Goal: Use online tool/utility: Utilize a website feature to perform a specific function

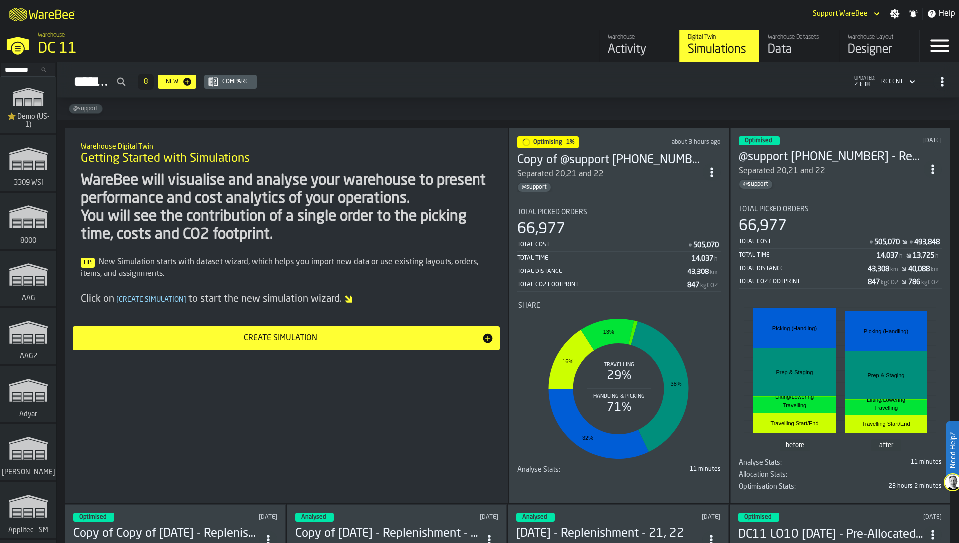
click at [13, 71] on input "Search..." at bounding box center [28, 69] width 52 height 11
click at [13, 71] on input "*" at bounding box center [28, 69] width 52 height 11
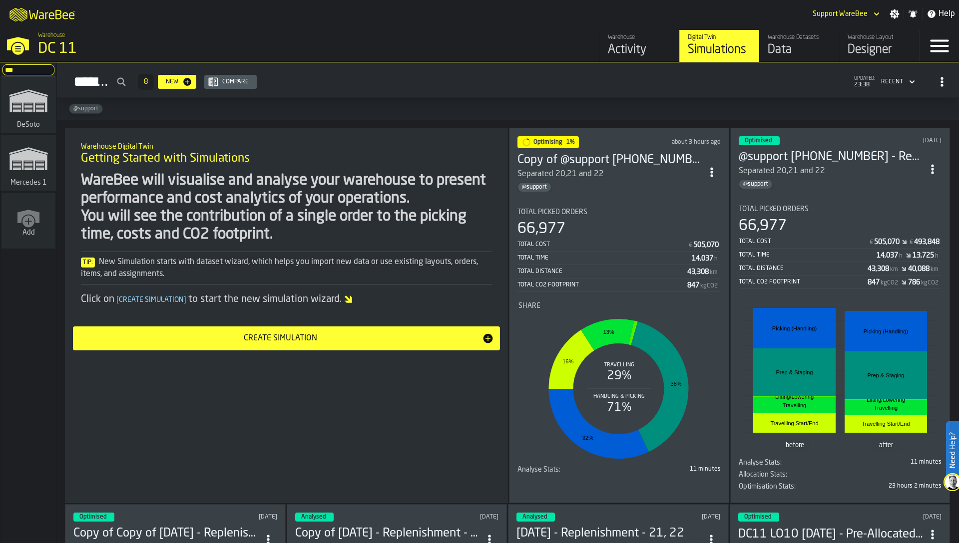
click at [21, 105] on icon "link-to-/wh/i/53489ce4-9a4e-4130-9411-87a947849922/simulations" at bounding box center [28, 101] width 48 height 40
click at [345, 237] on div "WareBee will visualise and analyse your warehouse to present performance and co…" at bounding box center [286, 208] width 411 height 72
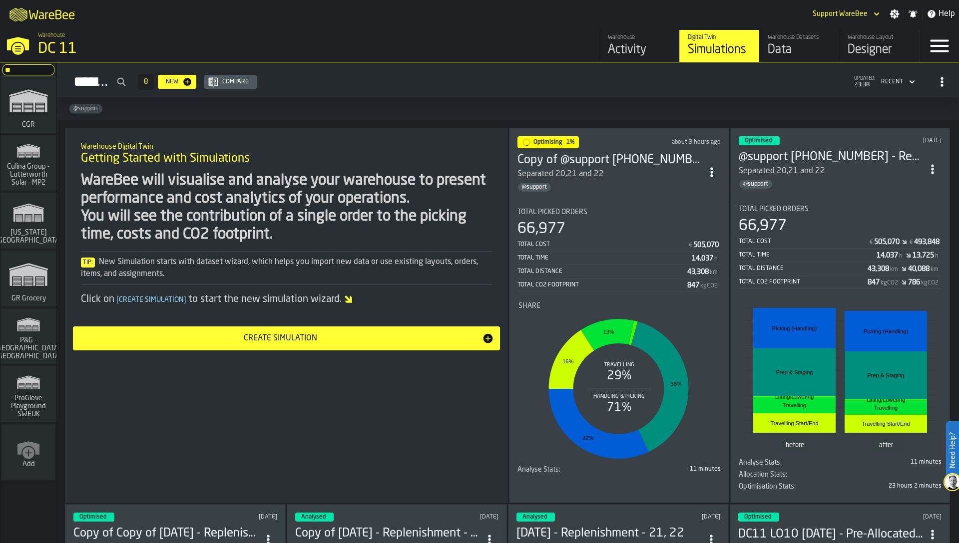
type input "**"
click at [190, 203] on div "WareBee will visualise and analyse your warehouse to present performance and co…" at bounding box center [286, 208] width 411 height 72
click at [32, 295] on span "GR Grocery" at bounding box center [28, 299] width 38 height 8
click at [384, 259] on div "Tip: New Simulation starts with dataset wizard, which helps you import new data…" at bounding box center [286, 268] width 411 height 24
click at [441, 253] on div "Tip: New Simulation starts with dataset wizard, which helps you import new data…" at bounding box center [286, 268] width 411 height 33
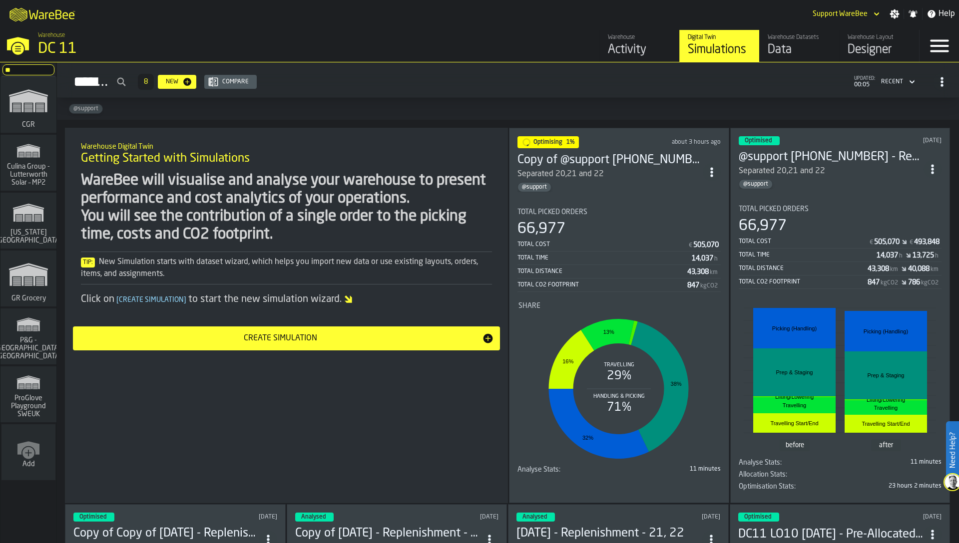
click at [597, 223] on div "66,977" at bounding box center [618, 229] width 203 height 18
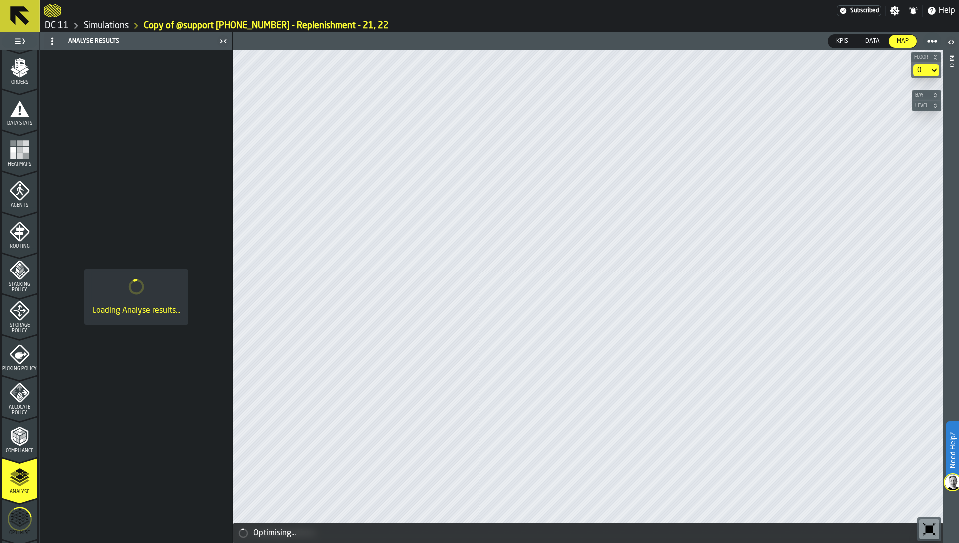
scroll to position [227, 0]
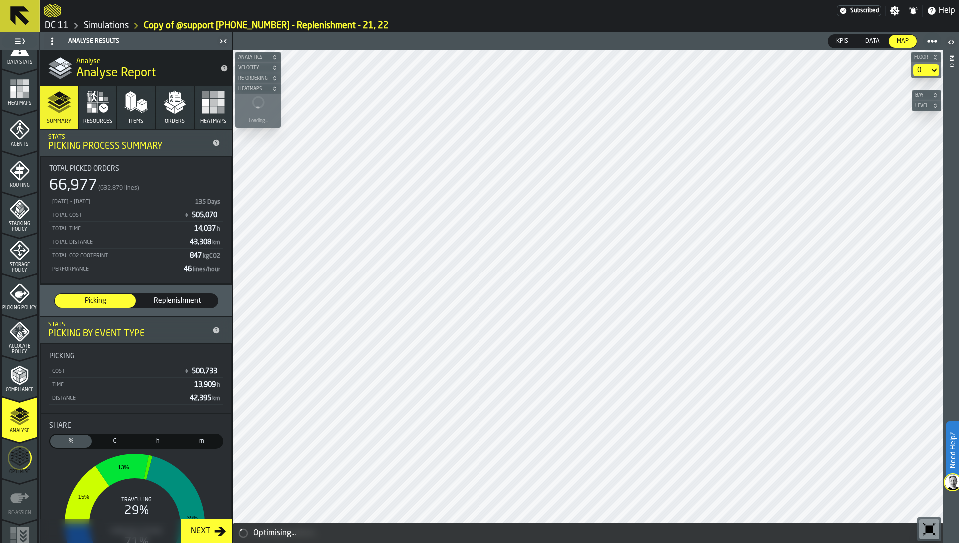
click at [16, 460] on icon "menu Optimise" at bounding box center [20, 458] width 24 height 39
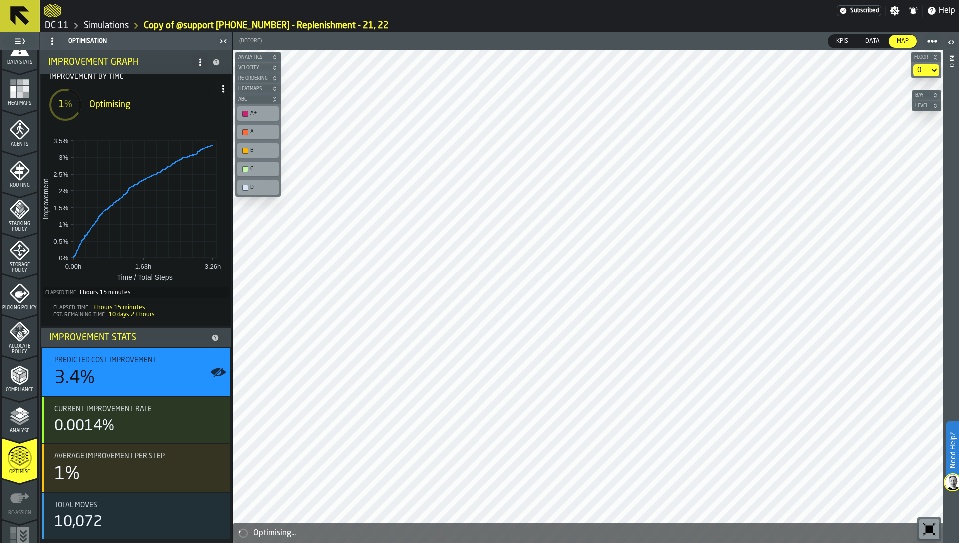
scroll to position [0, 0]
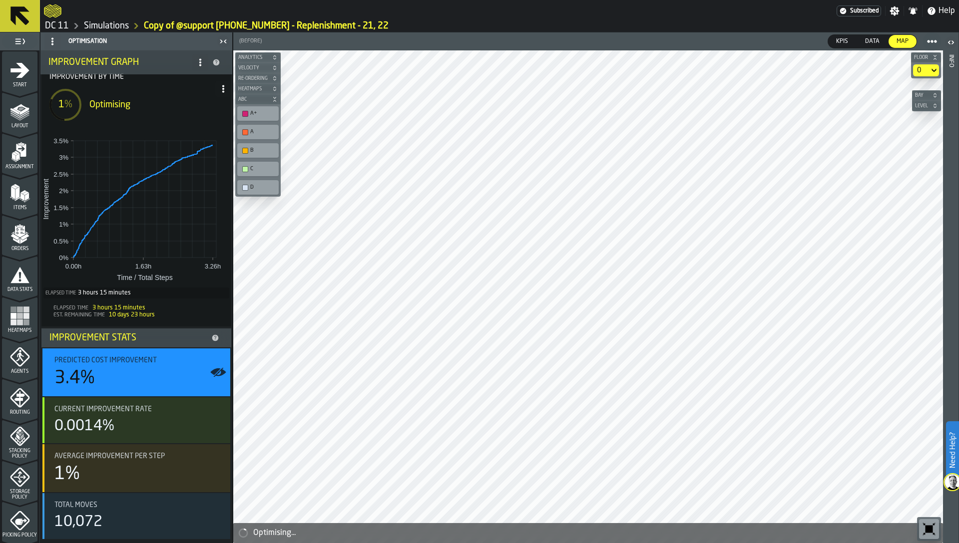
click at [15, 82] on span "Start" at bounding box center [19, 84] width 35 height 5
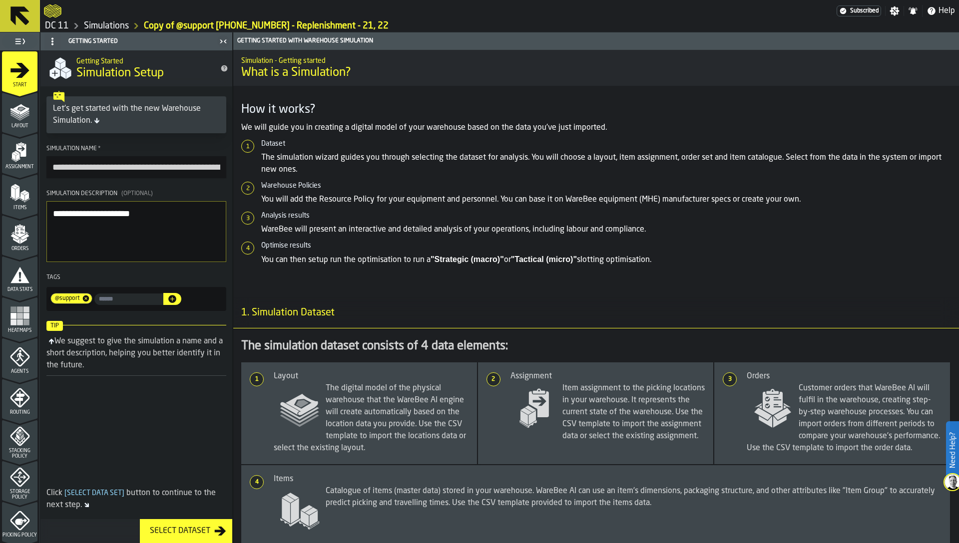
drag, startPoint x: 82, startPoint y: 171, endPoint x: 48, endPoint y: 167, distance: 34.2
click at [48, 167] on input "**********" at bounding box center [136, 167] width 180 height 22
drag, startPoint x: 149, startPoint y: 168, endPoint x: 267, endPoint y: 169, distance: 117.9
click at [267, 169] on main "**********" at bounding box center [479, 287] width 959 height 511
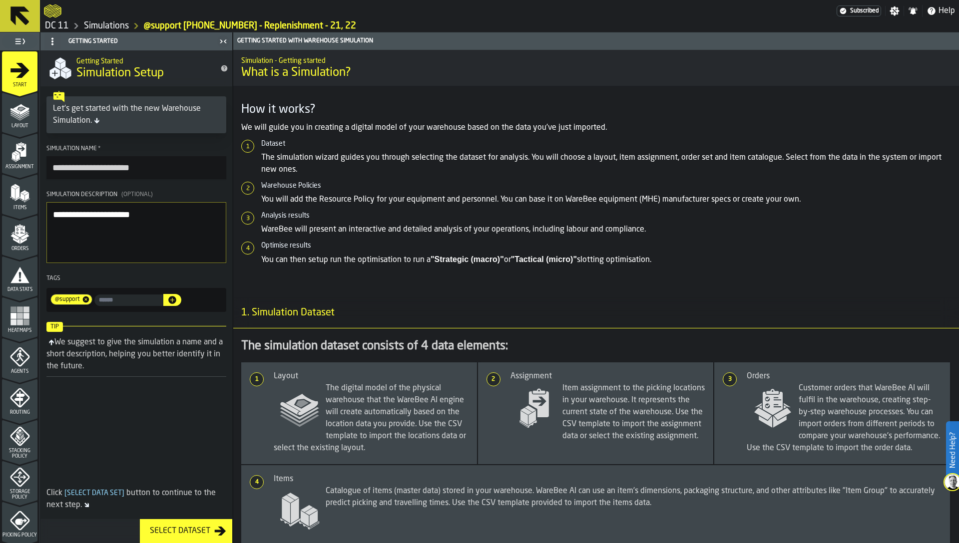
scroll to position [0, 0]
type input "**********"
click at [185, 243] on textarea "**********" at bounding box center [136, 232] width 180 height 61
drag, startPoint x: 153, startPoint y: 211, endPoint x: 49, endPoint y: 208, distance: 103.9
click at [48, 208] on textarea "**********" at bounding box center [136, 232] width 180 height 61
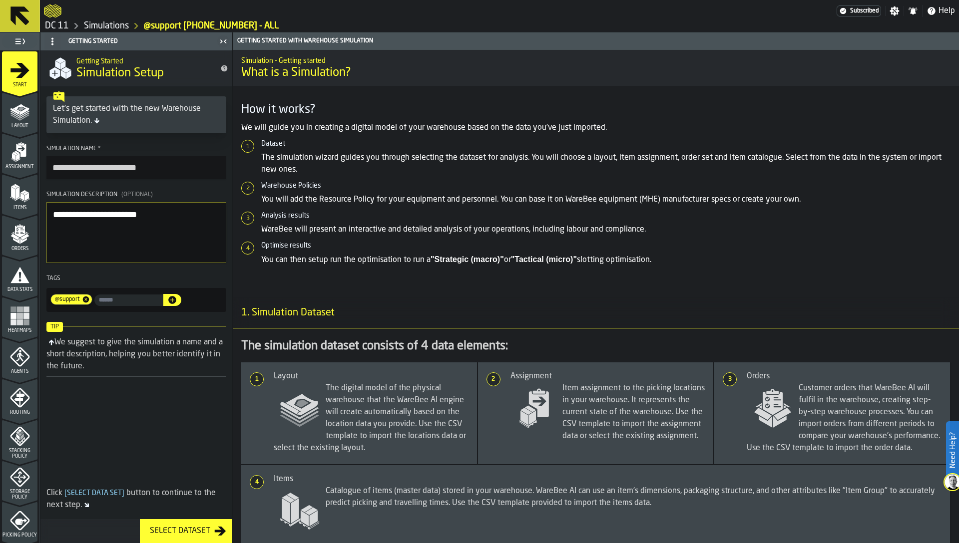
click at [84, 231] on textarea "**********" at bounding box center [136, 232] width 180 height 61
drag, startPoint x: 91, startPoint y: 213, endPoint x: 219, endPoint y: 239, distance: 130.6
click at [219, 239] on textarea "**********" at bounding box center [136, 232] width 180 height 61
click at [151, 233] on textarea "**********" at bounding box center [136, 232] width 180 height 61
type textarea "**********"
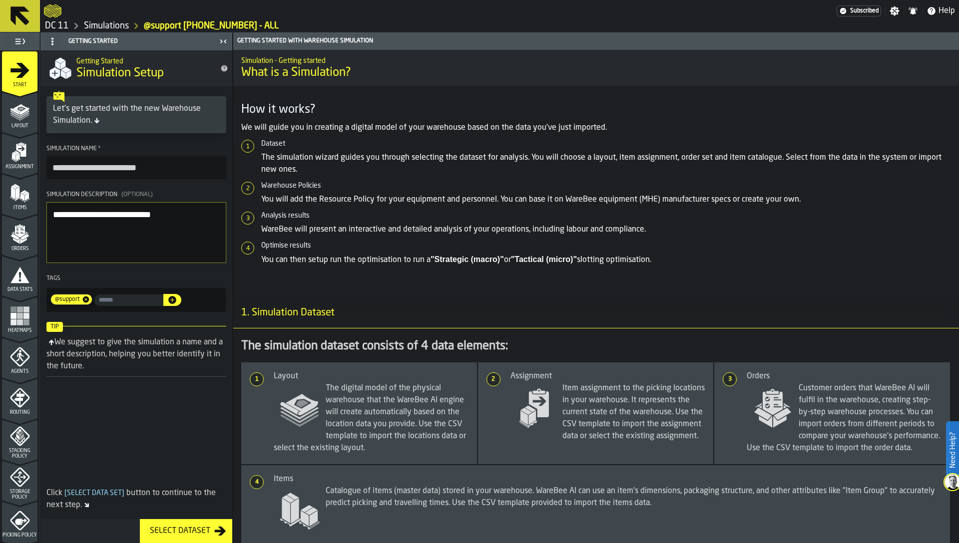
click at [102, 26] on link "Simulations" at bounding box center [106, 25] width 45 height 11
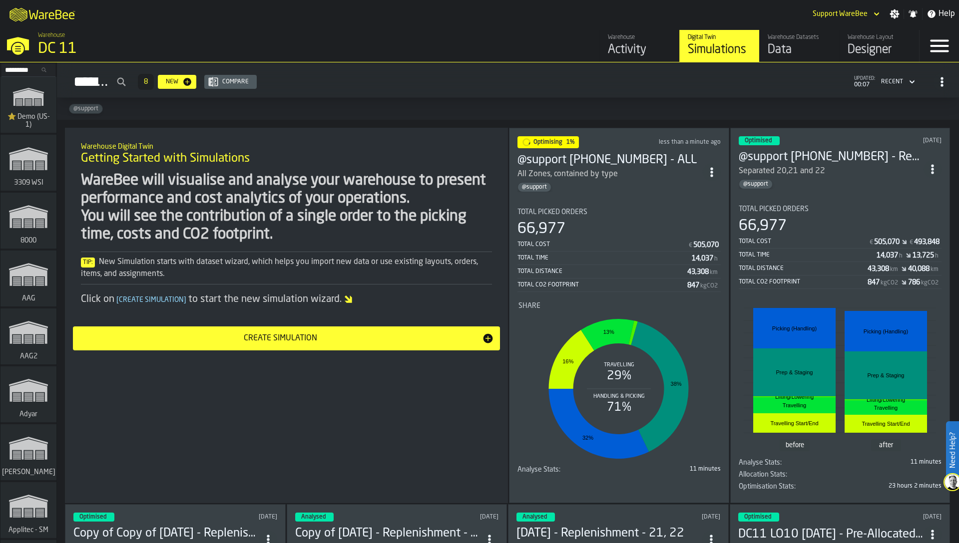
scroll to position [7, 0]
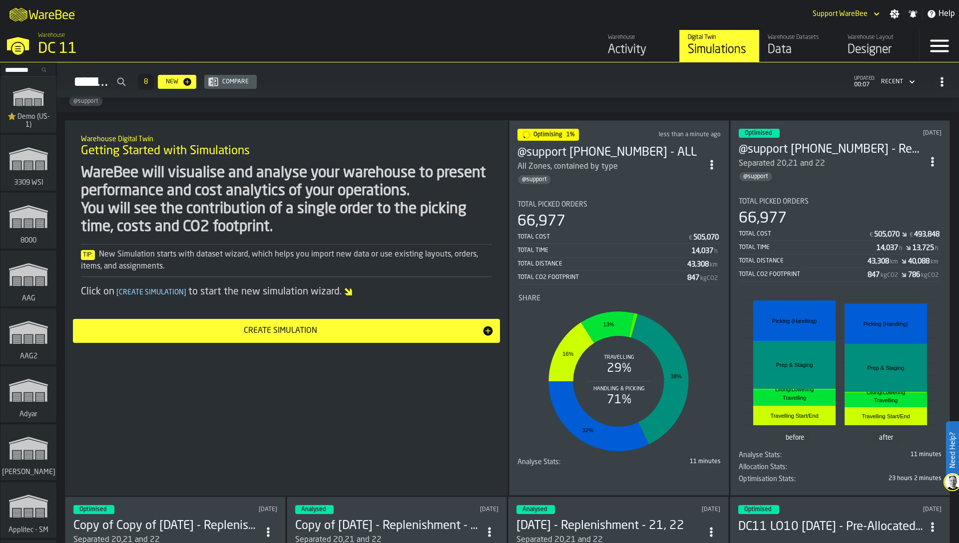
click at [827, 264] on div "Total Distance 43,308 km 40,088 km" at bounding box center [840, 262] width 203 height 12
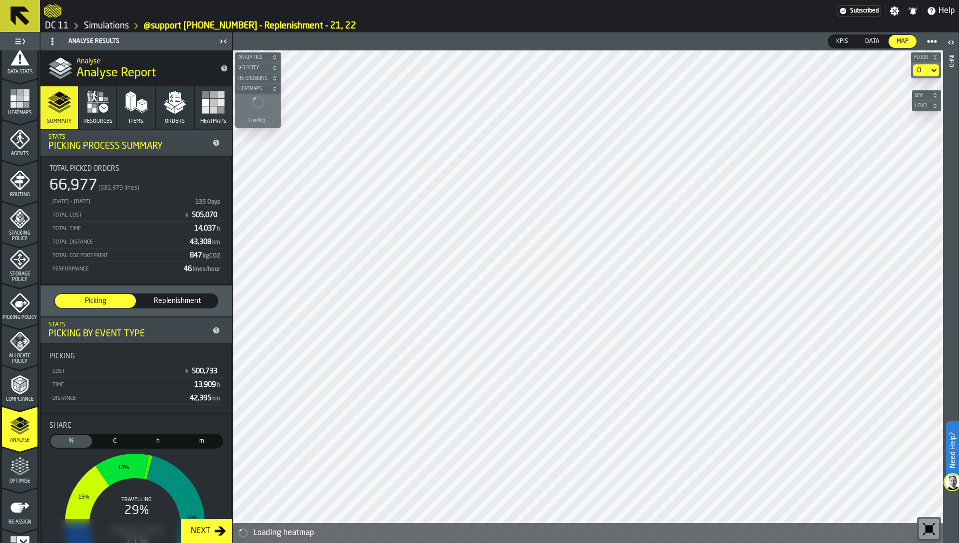
scroll to position [226, 0]
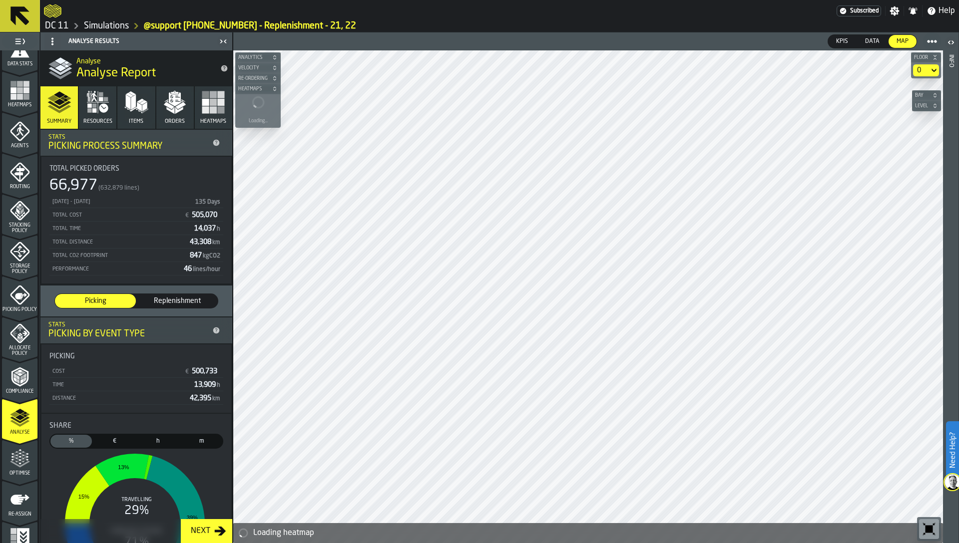
click at [17, 461] on icon "menu Optimise" at bounding box center [20, 459] width 20 height 20
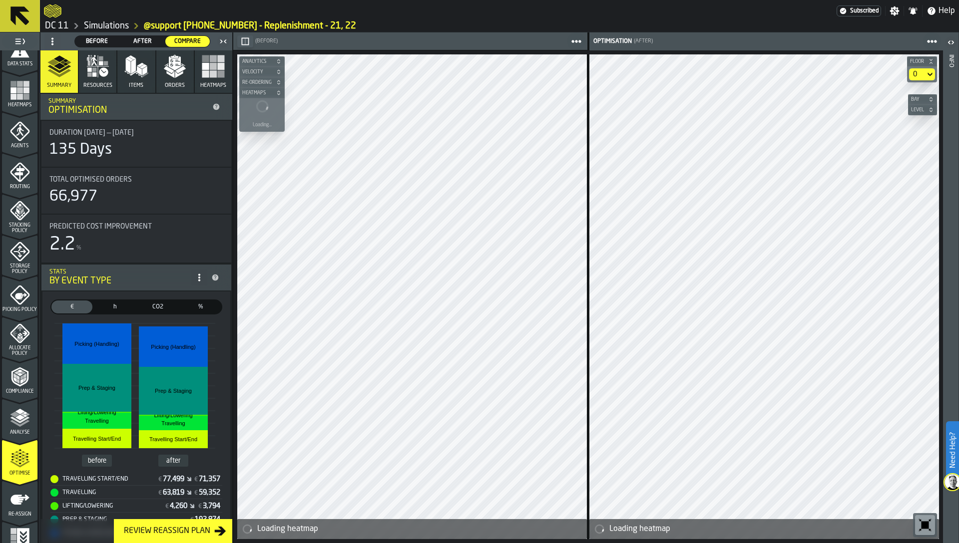
click at [909, 78] on div "0" at bounding box center [917, 74] width 16 height 12
click at [891, 117] on div "Mezz" at bounding box center [903, 116] width 52 height 12
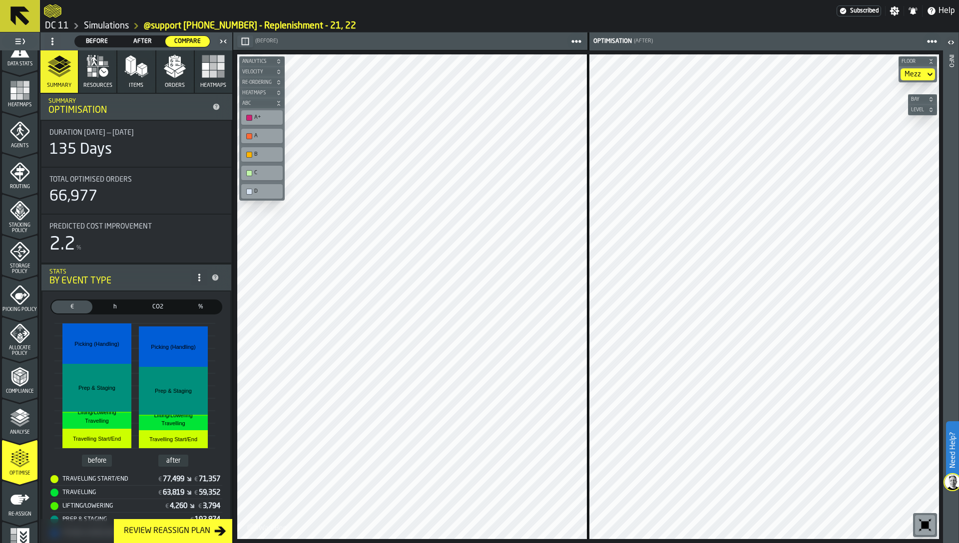
click at [915, 76] on div "Mezz" at bounding box center [912, 74] width 16 height 8
click at [906, 91] on div "0" at bounding box center [903, 92] width 52 height 12
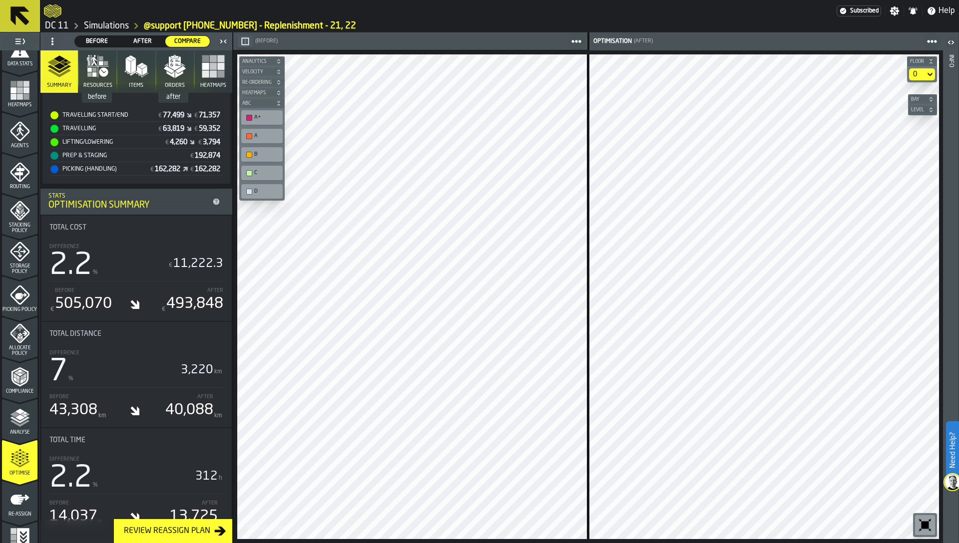
scroll to position [366, 0]
click at [16, 494] on icon "menu Re-assign" at bounding box center [20, 500] width 20 height 20
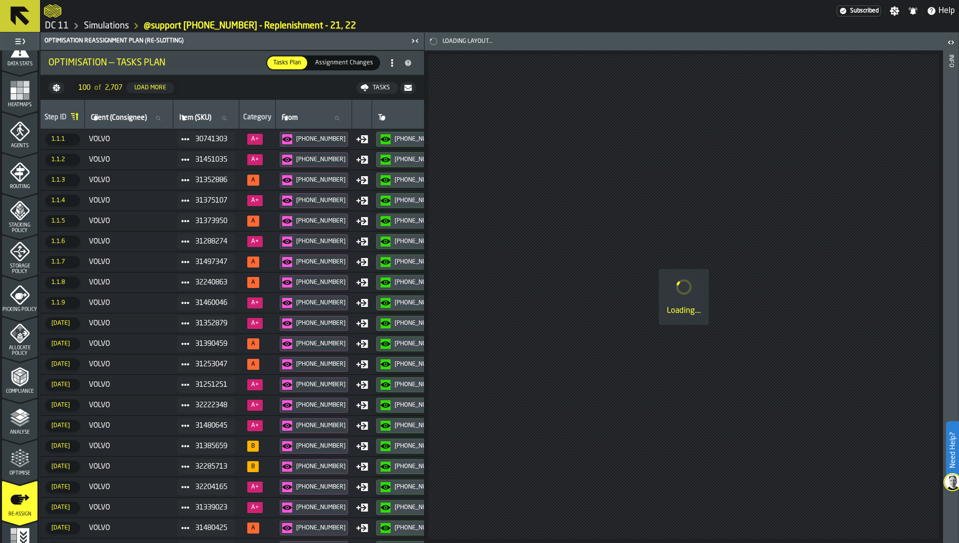
click at [21, 458] on icon "menu Optimise" at bounding box center [20, 459] width 20 height 20
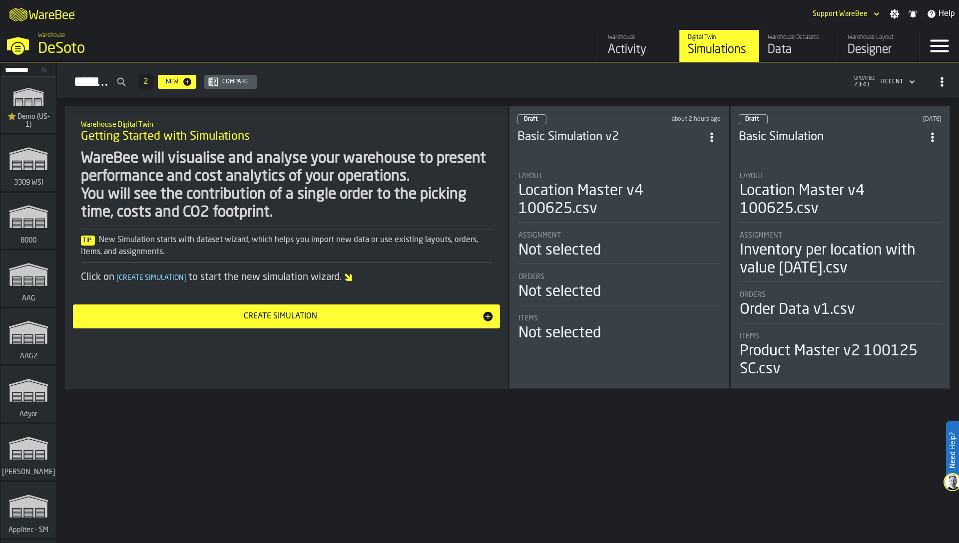
click at [860, 54] on div "Designer" at bounding box center [879, 50] width 63 height 16
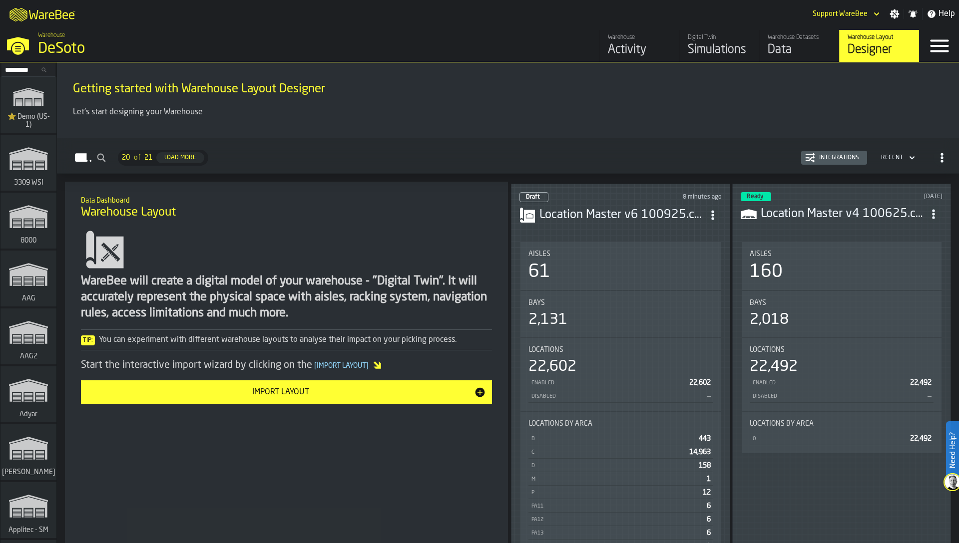
click at [656, 250] on div "Aisles" at bounding box center [620, 254] width 184 height 8
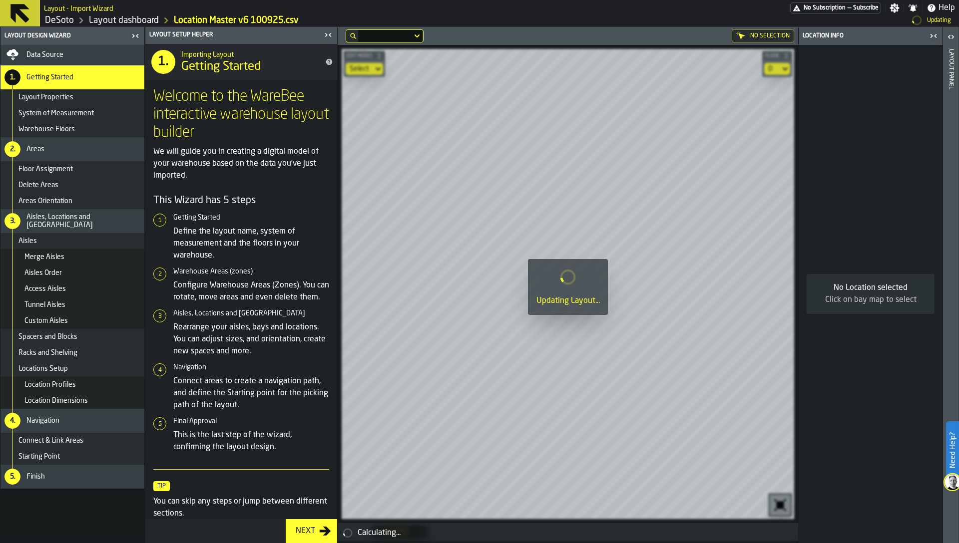
click at [327, 36] on icon "button-toggle-Close me" at bounding box center [328, 35] width 12 height 12
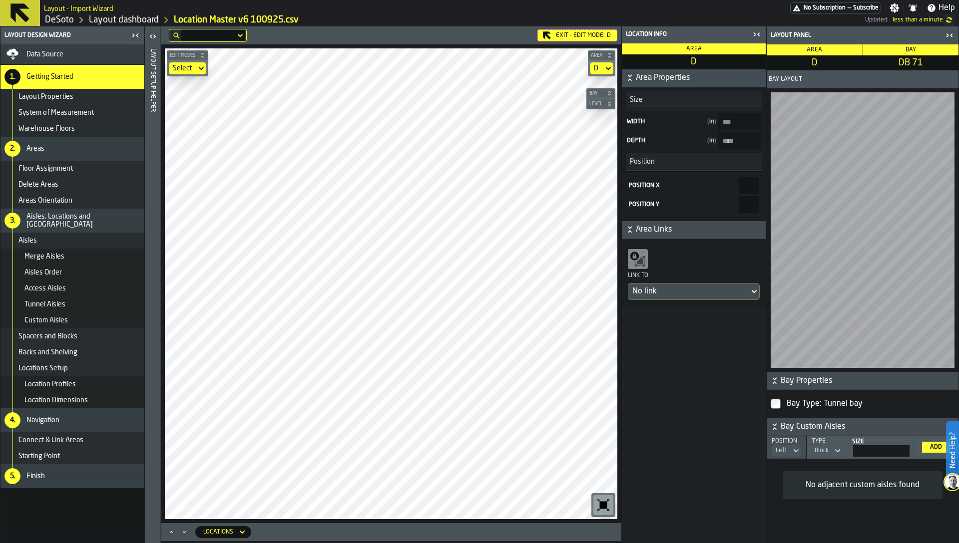
click at [612, 103] on icon "button-" at bounding box center [609, 104] width 6 height 6
click at [601, 121] on div "1" at bounding box center [600, 123] width 25 height 24
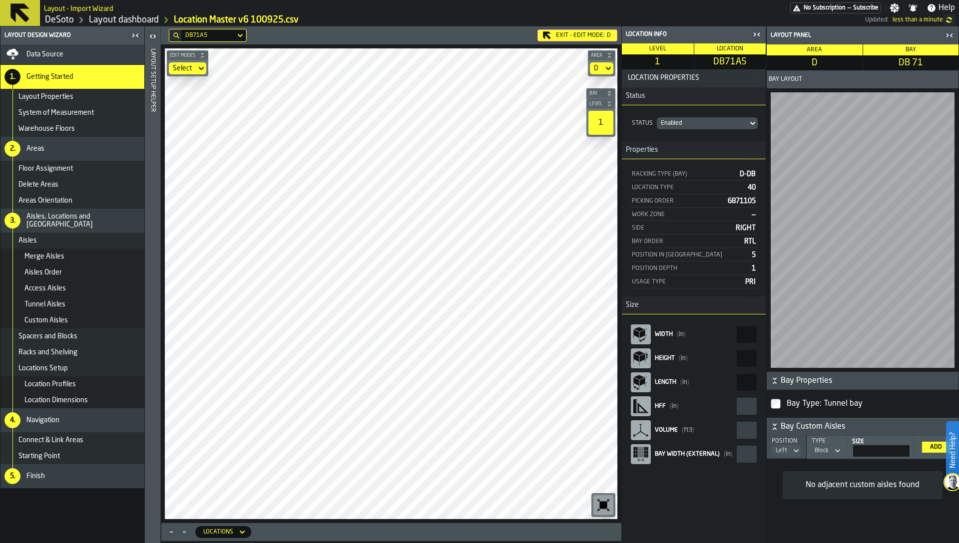
click at [747, 62] on span "DB71A5" at bounding box center [730, 61] width 68 height 11
copy span "DB71A5"
click at [211, 34] on div "DB71A5" at bounding box center [208, 35] width 46 height 7
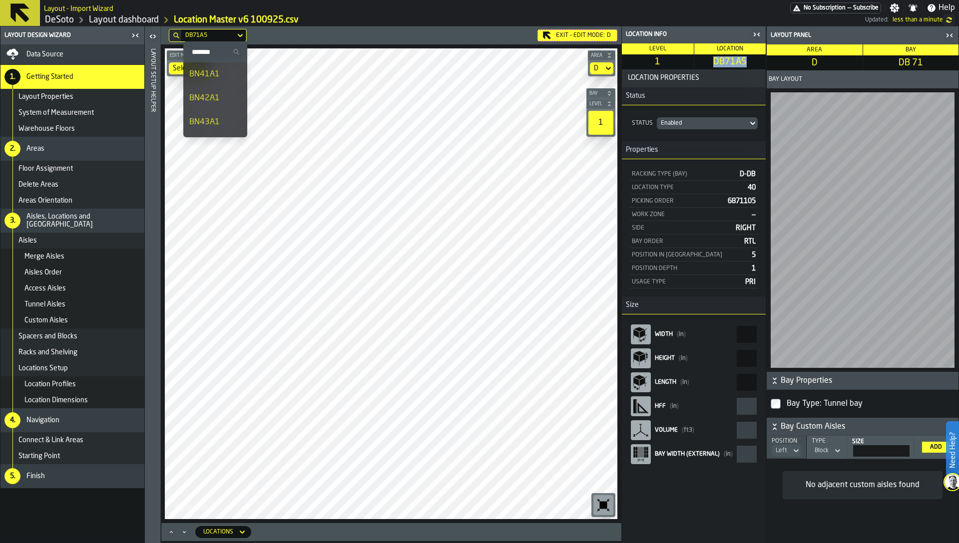
click at [210, 42] on label "Search" at bounding box center [215, 51] width 64 height 21
click at [210, 45] on input "Search" at bounding box center [215, 51] width 56 height 13
paste input "******"
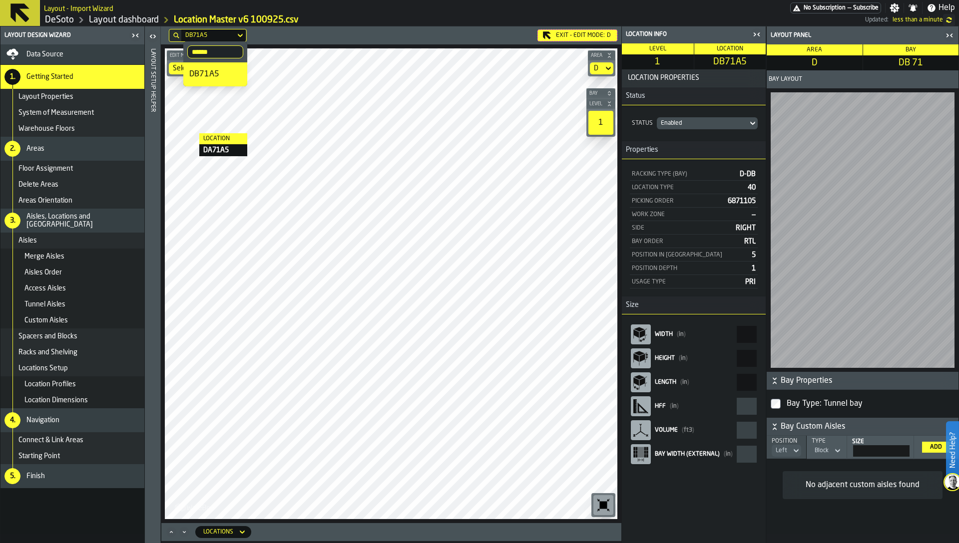
type input "******"
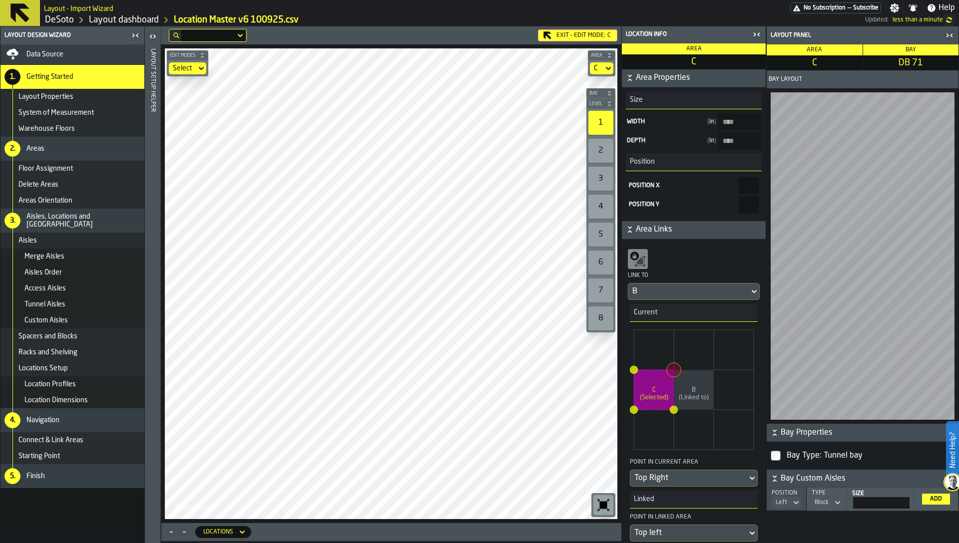
click at [606, 147] on div "2" at bounding box center [600, 151] width 25 height 24
click at [604, 122] on div "1" at bounding box center [600, 123] width 25 height 24
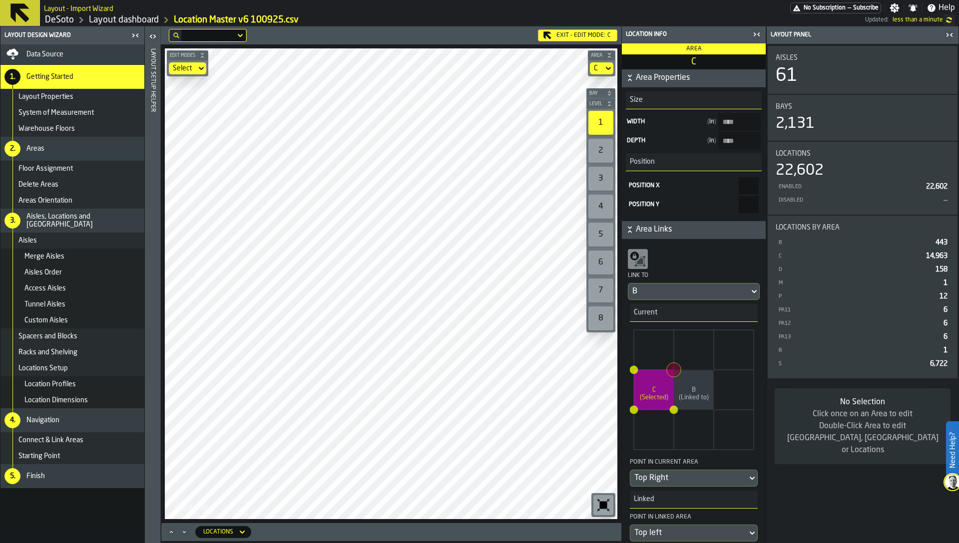
click at [596, 46] on div "Edit Modes Select Area C Bay Level 1 2 3 4 5 6 7 8 M A K I N G W A R E H O U S …" at bounding box center [391, 283] width 460 height 479
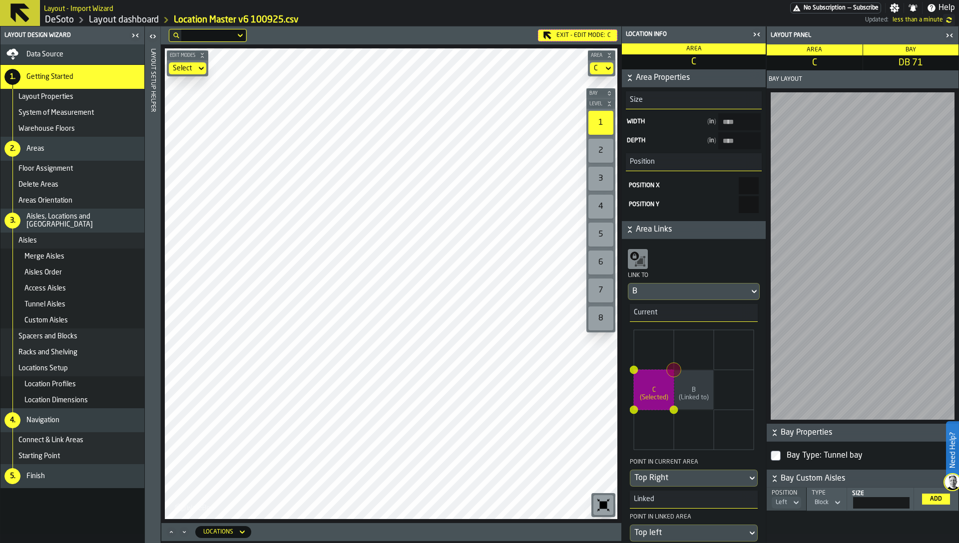
click at [199, 35] on div at bounding box center [208, 35] width 54 height 4
click at [203, 50] on input "******" at bounding box center [215, 51] width 56 height 13
click at [213, 49] on input "******" at bounding box center [215, 51] width 56 height 13
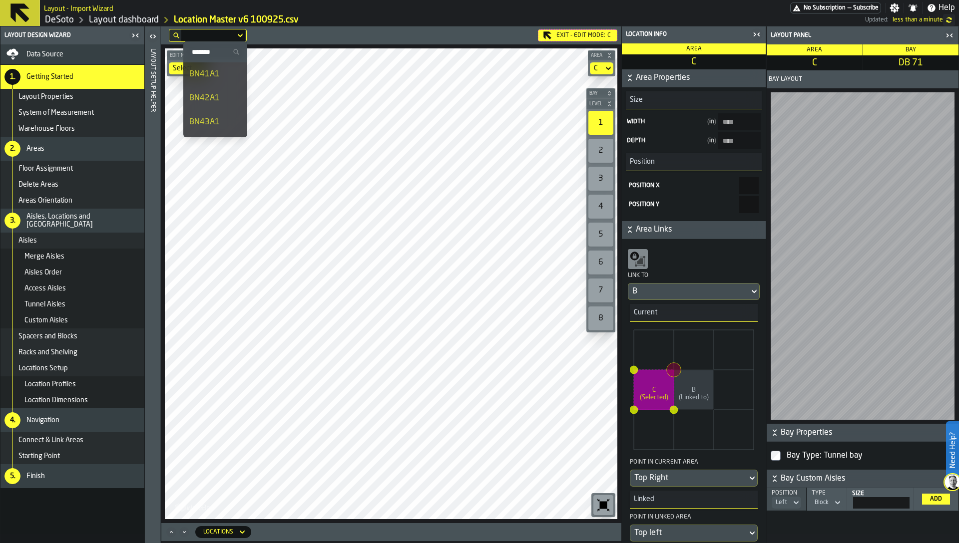
click at [581, 39] on div "Exit - Edit Mode: C" at bounding box center [577, 35] width 79 height 12
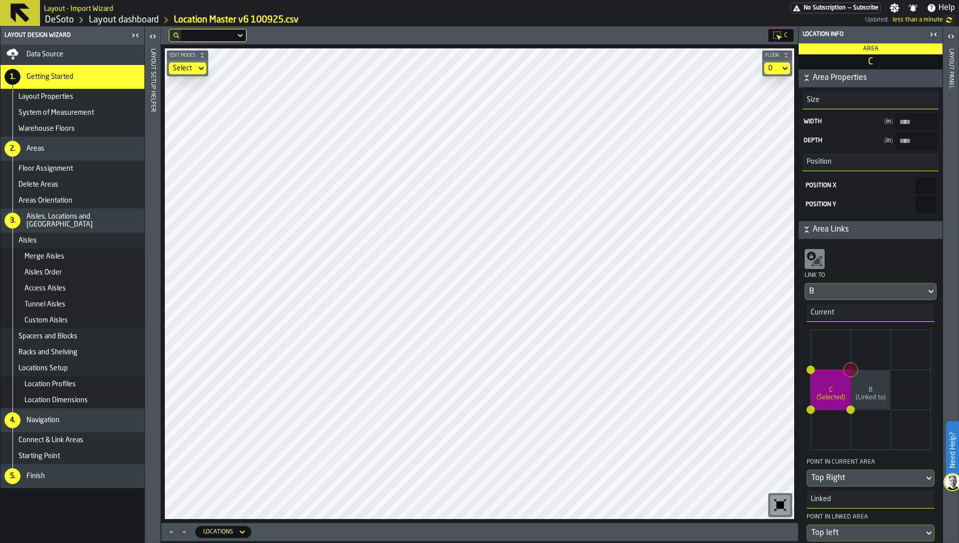
click at [170, 533] on icon "Maximize" at bounding box center [171, 532] width 2 height 2
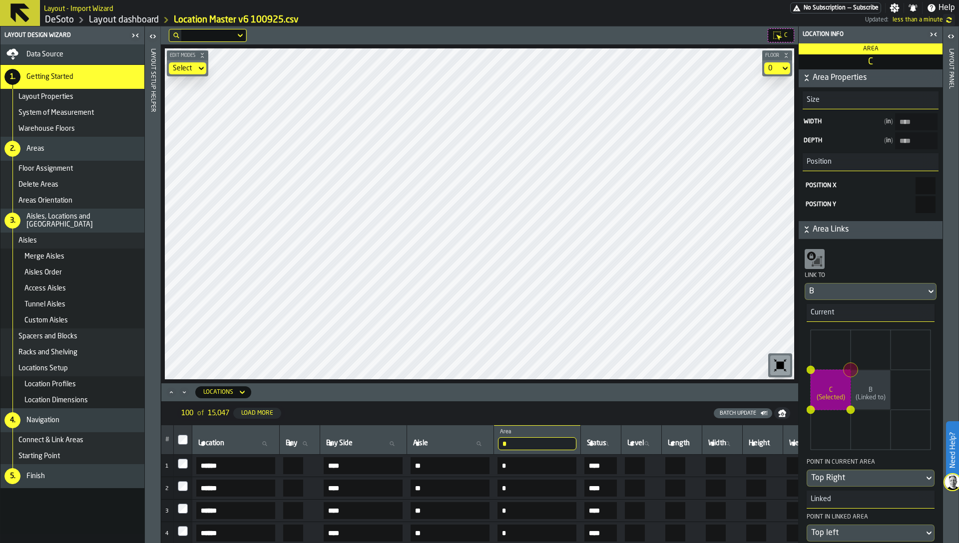
click at [217, 443] on label "Location Location" at bounding box center [235, 444] width 79 height 13
click at [217, 443] on input "Location Location" at bounding box center [235, 444] width 79 height 13
paste input "******"
type input "******"
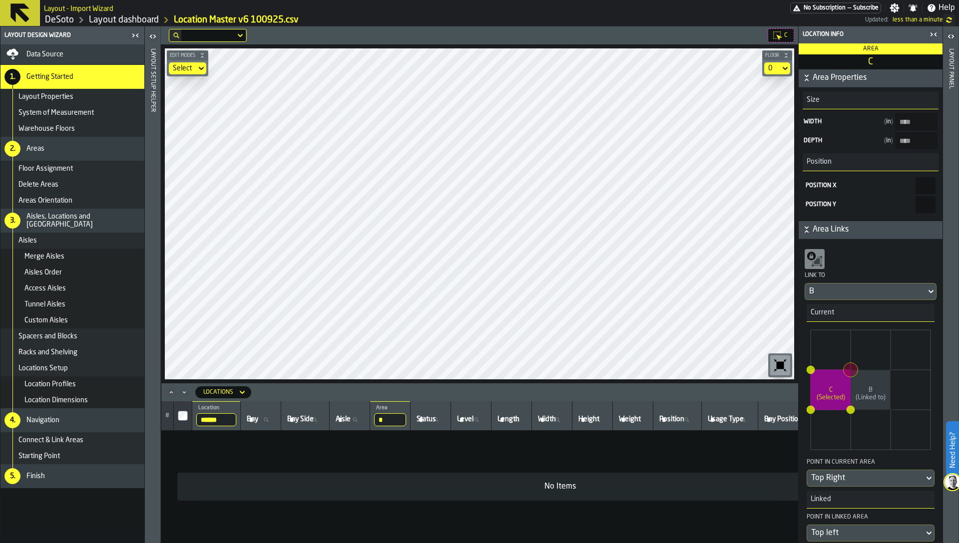
click at [394, 419] on input "*" at bounding box center [390, 420] width 32 height 13
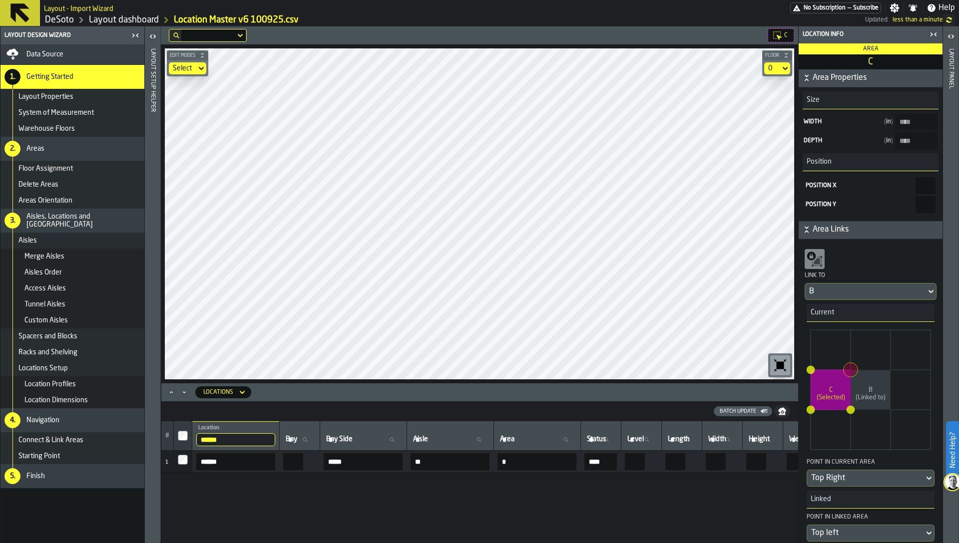
type input "***"
type input "****"
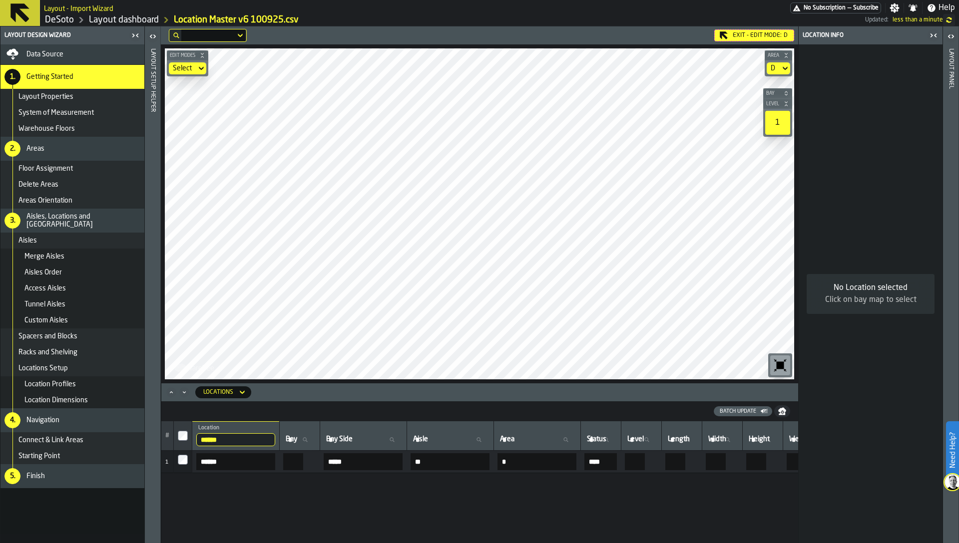
click at [464, 14] on main "Layout - Import Wizard No Subscription — Subscribe Settings Notifications Help …" at bounding box center [479, 271] width 959 height 543
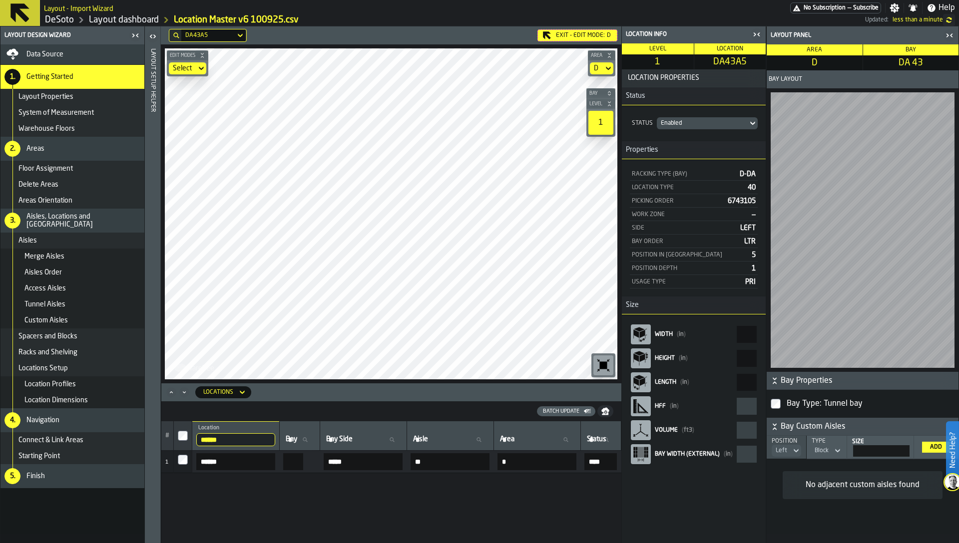
click at [193, 32] on div "DA43A5" at bounding box center [208, 35] width 46 height 7
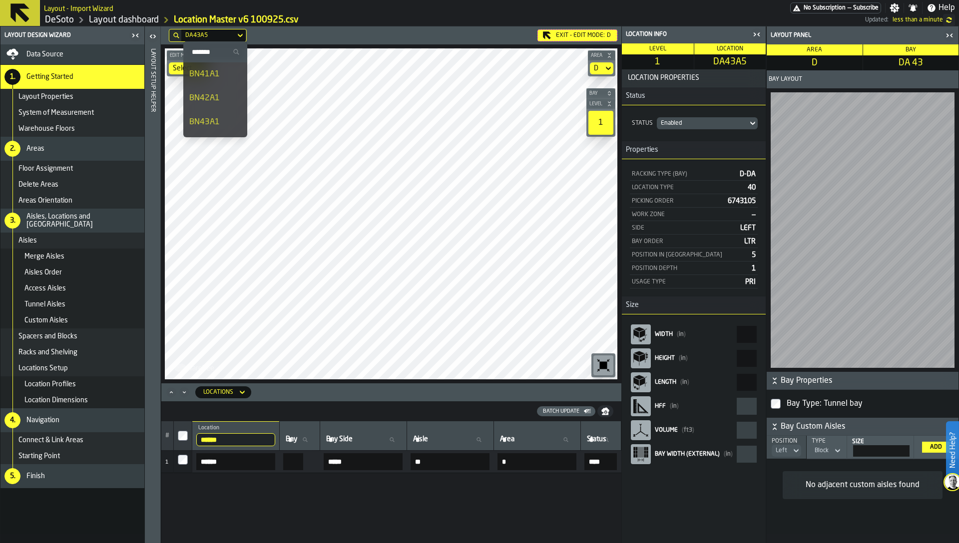
click at [210, 35] on div "DA43A5" at bounding box center [208, 35] width 46 height 7
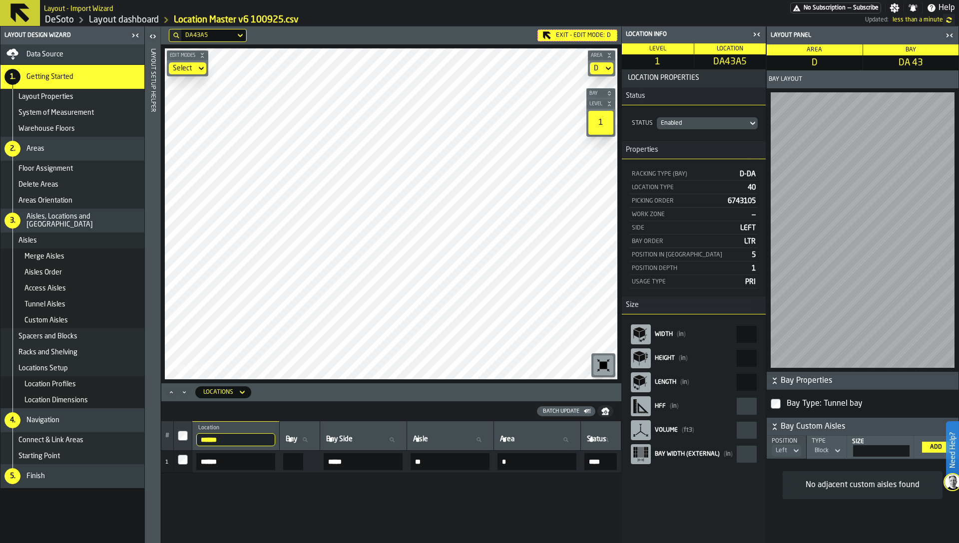
click at [733, 62] on span "DA43A5" at bounding box center [730, 61] width 68 height 11
copy span "DA43A5"
click at [216, 438] on input "******" at bounding box center [235, 440] width 79 height 13
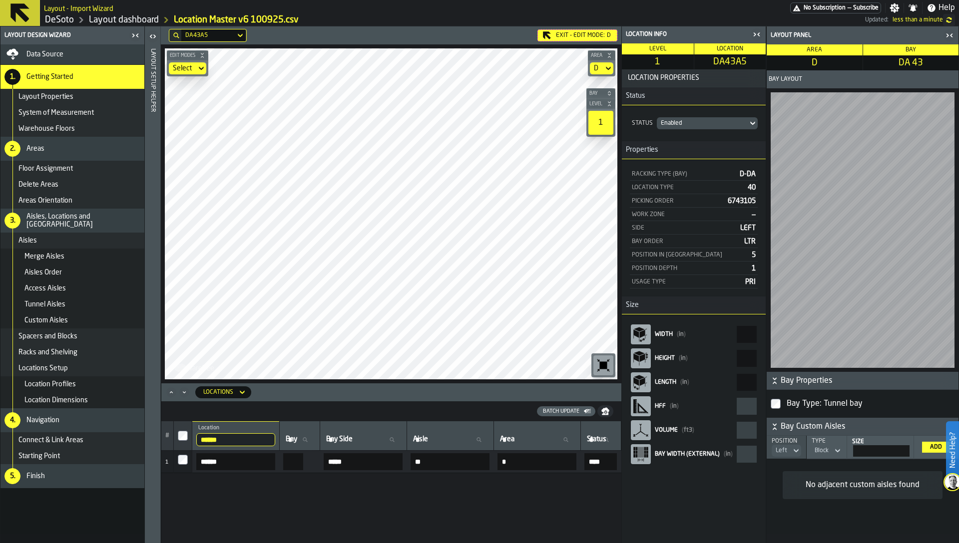
click at [216, 438] on input "******" at bounding box center [235, 440] width 79 height 13
paste input "search"
type input "******"
click at [115, 23] on link "Layout dashboard" at bounding box center [124, 19] width 70 height 11
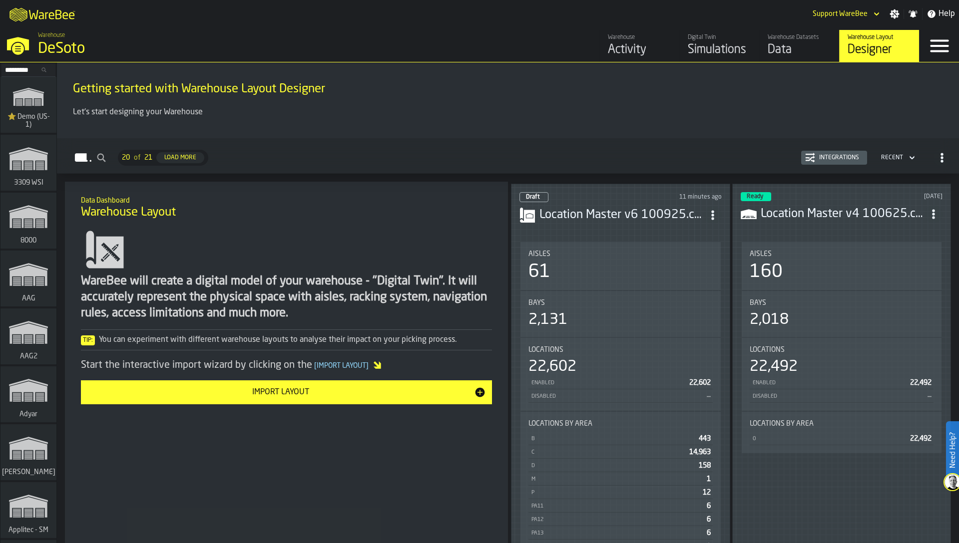
click at [931, 205] on span "ItemListCard-DashboardItemContainer" at bounding box center [933, 214] width 18 height 18
click at [915, 275] on div "Edit in Designer" at bounding box center [908, 278] width 55 height 12
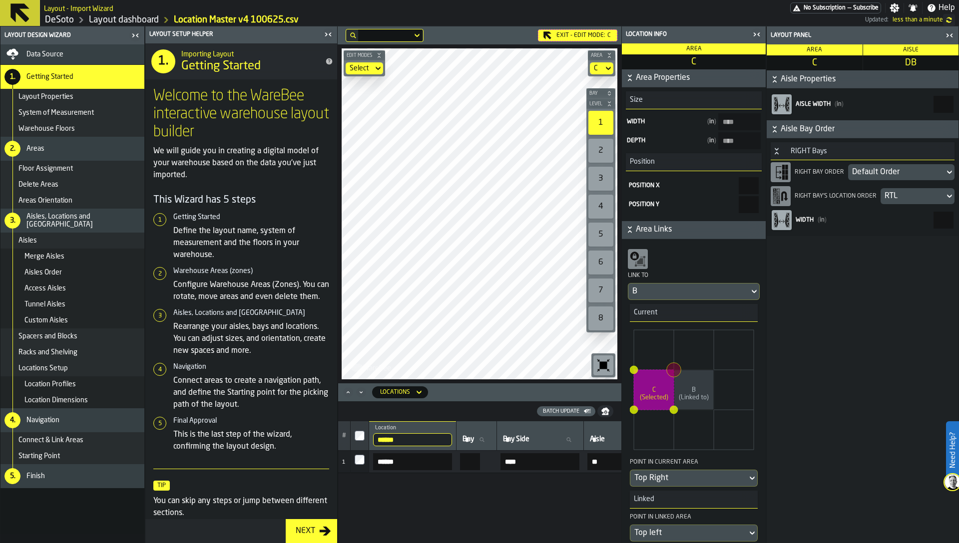
click at [0, 0] on icon at bounding box center [0, 0] width 0 height 0
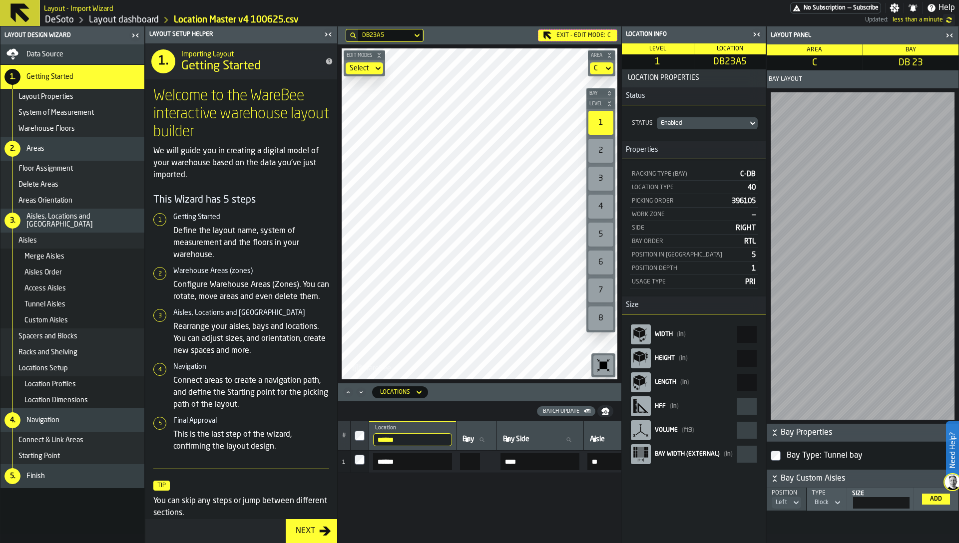
click at [0, 0] on icon at bounding box center [0, 0] width 0 height 0
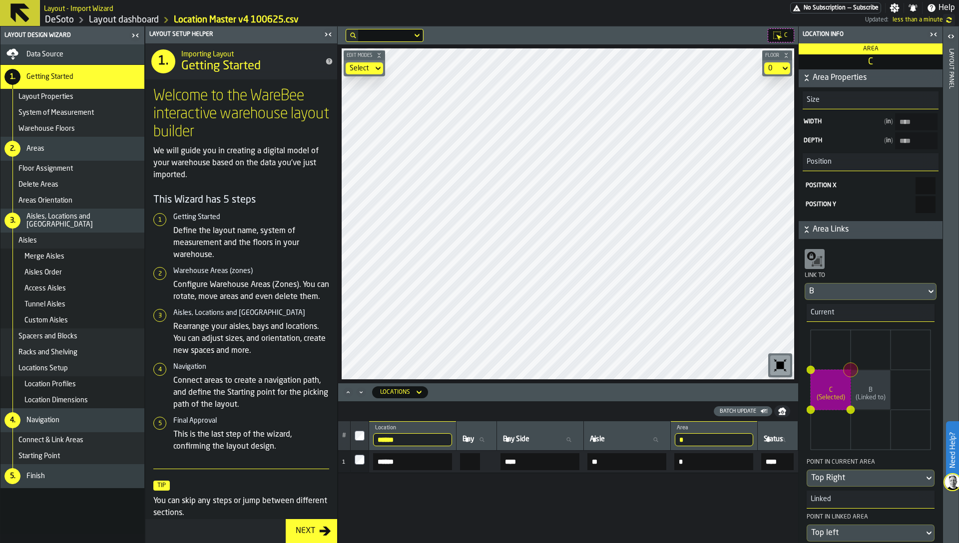
click at [55, 17] on link "DeSoto" at bounding box center [59, 19] width 29 height 11
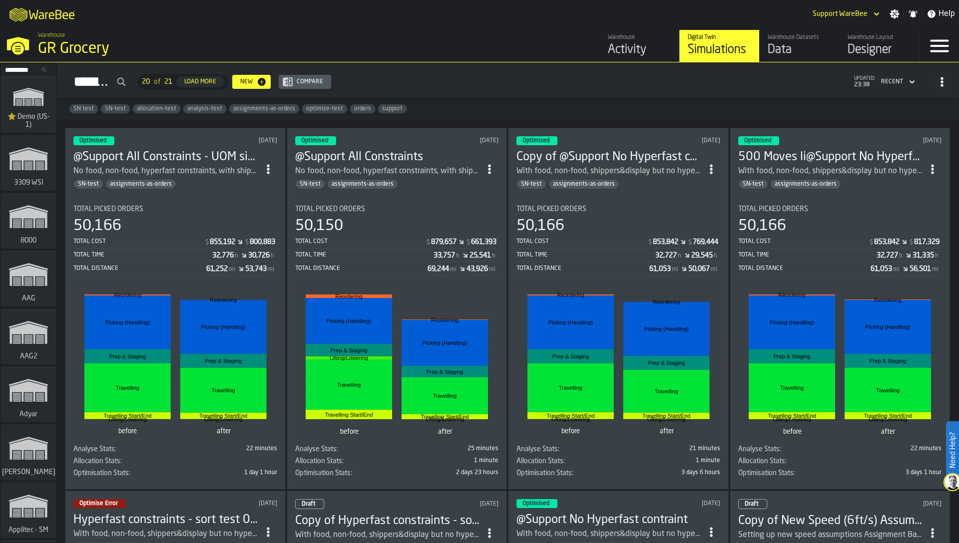
click at [144, 255] on div "Total Time" at bounding box center [142, 255] width 139 height 7
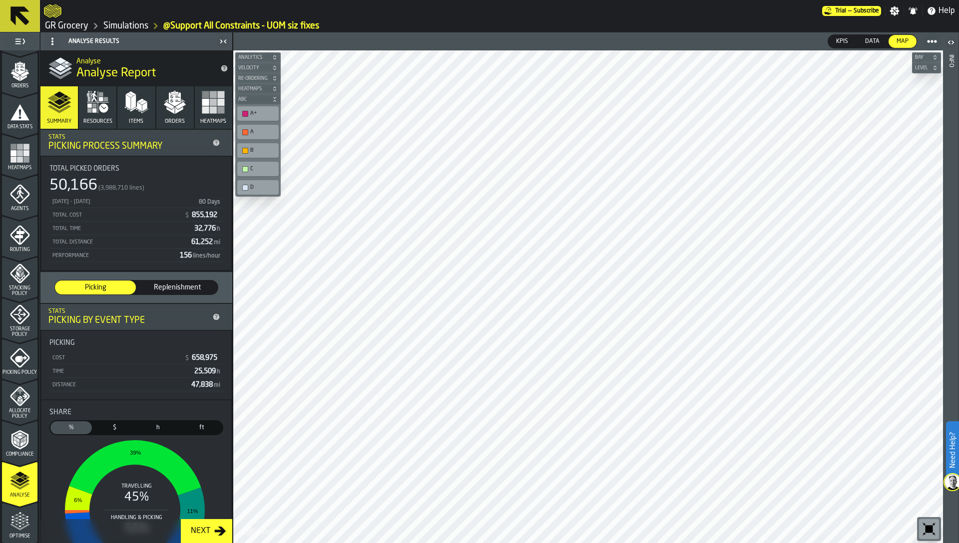
scroll to position [245, 0]
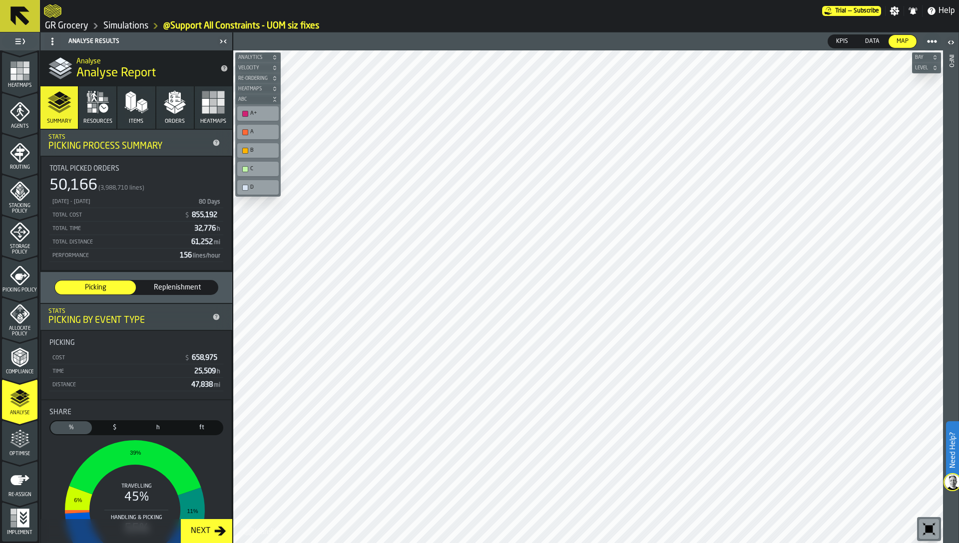
click at [17, 437] on icon "menu Optimise" at bounding box center [20, 440] width 20 height 20
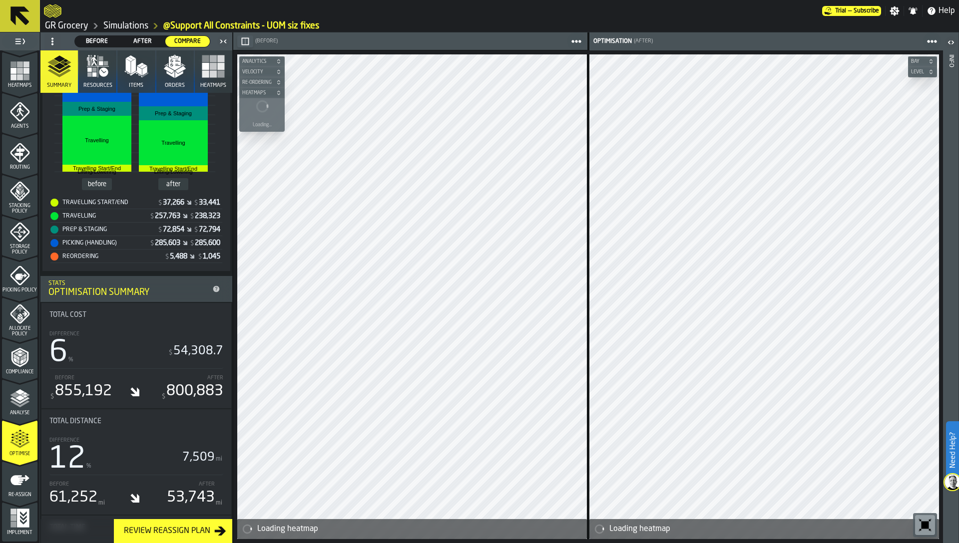
scroll to position [274, 0]
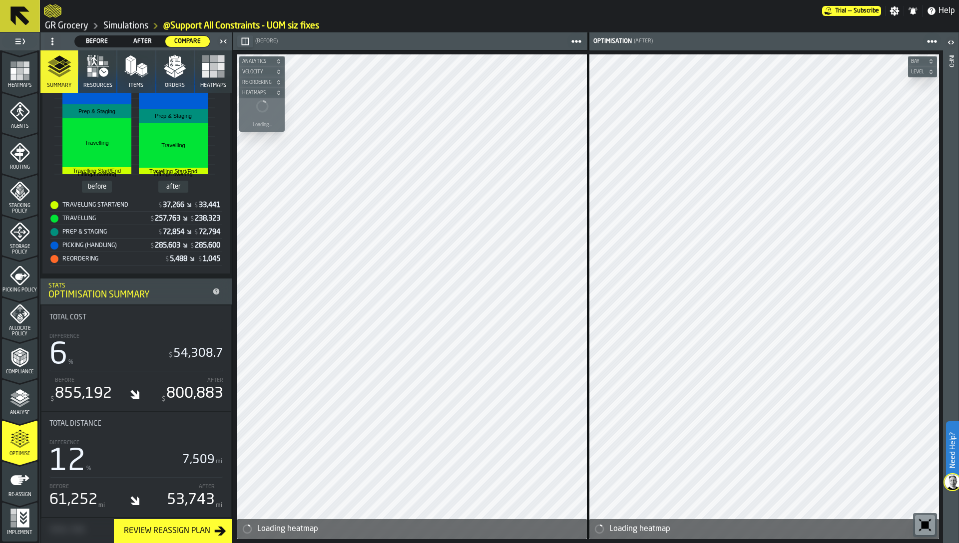
click at [47, 40] on span at bounding box center [52, 41] width 16 height 16
click at [73, 62] on div "Show Setup" at bounding box center [76, 61] width 52 height 12
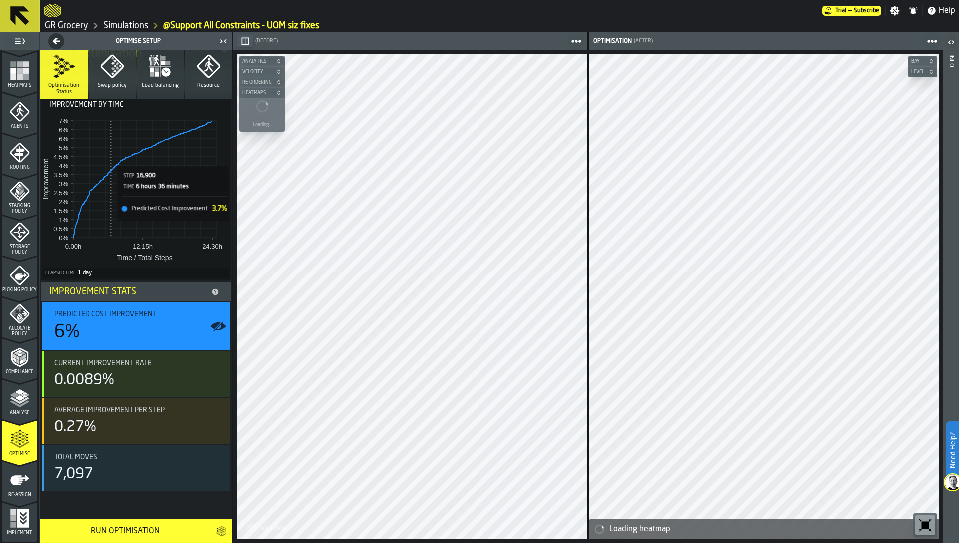
scroll to position [0, 0]
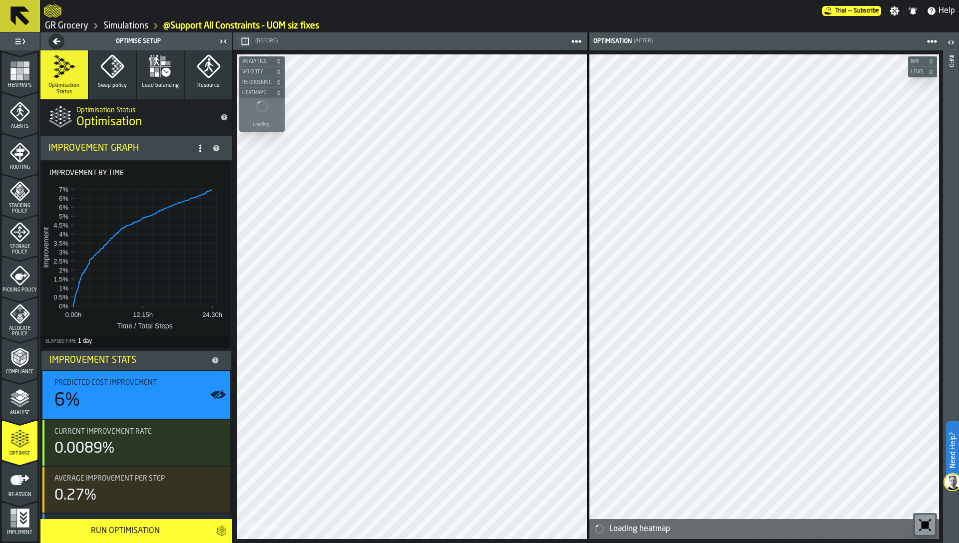
click at [196, 149] on icon at bounding box center [200, 148] width 8 height 8
click at [176, 166] on div "Show Support Options..." at bounding box center [157, 168] width 84 height 12
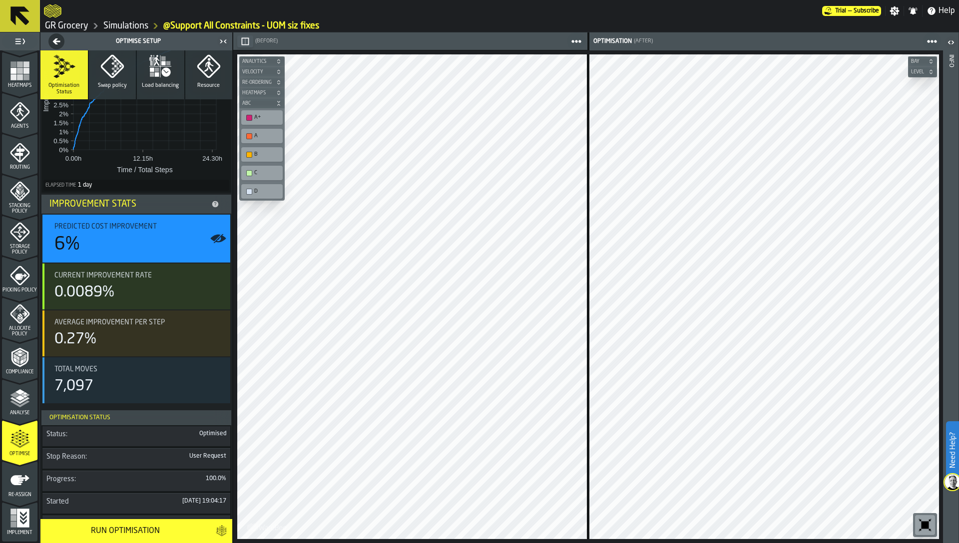
scroll to position [243, 0]
click at [25, 473] on icon "menu Re-assign" at bounding box center [20, 483] width 20 height 20
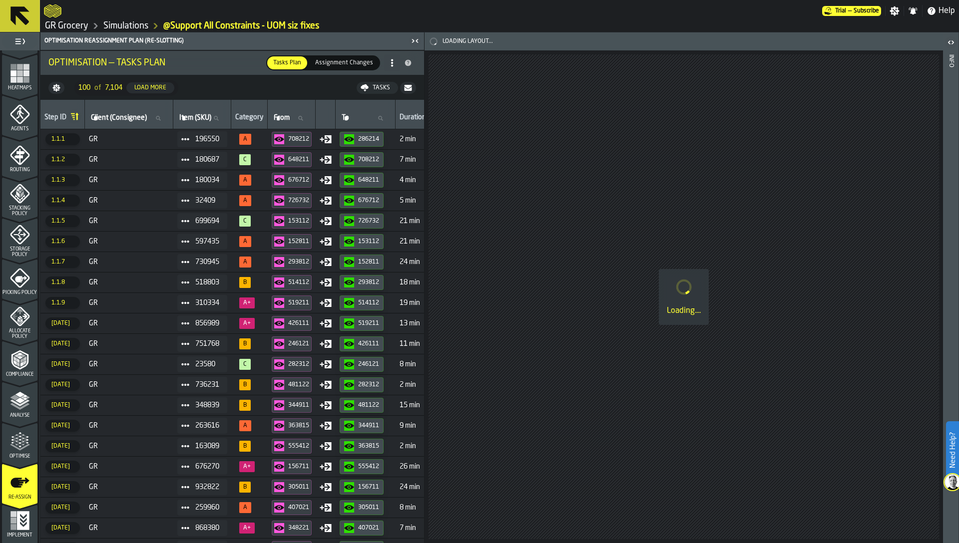
click at [288, 139] on div "button-708212" at bounding box center [281, 139] width 14 height 10
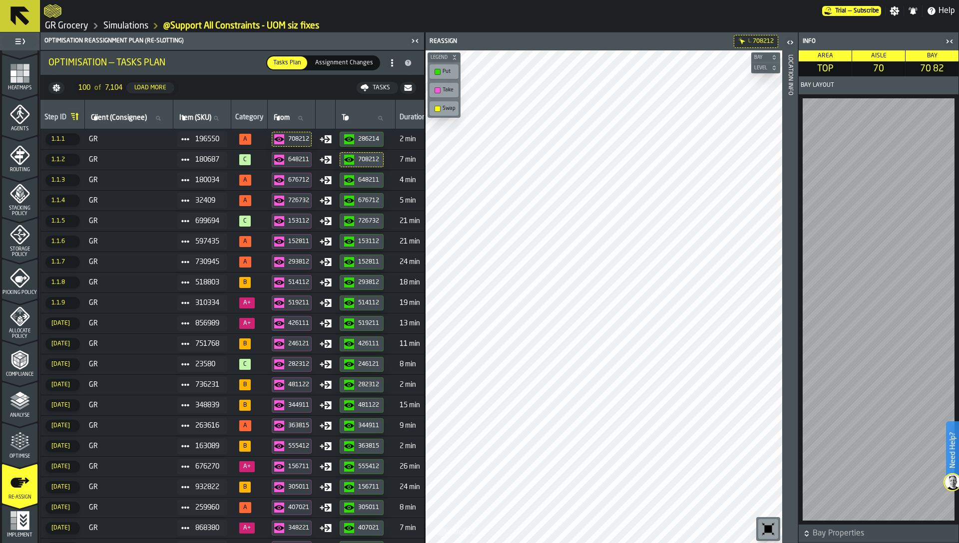
click at [354, 138] on icon "button-286214" at bounding box center [349, 139] width 10 height 10
click at [16, 405] on polyline "menu Analyse" at bounding box center [19, 403] width 19 height 7
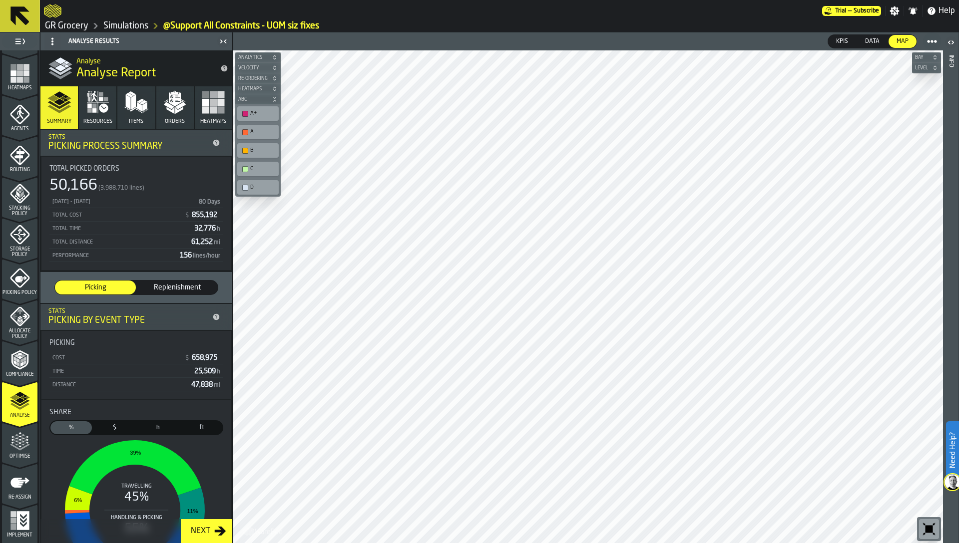
click at [210, 108] on rect "button" at bounding box center [213, 109] width 7 height 7
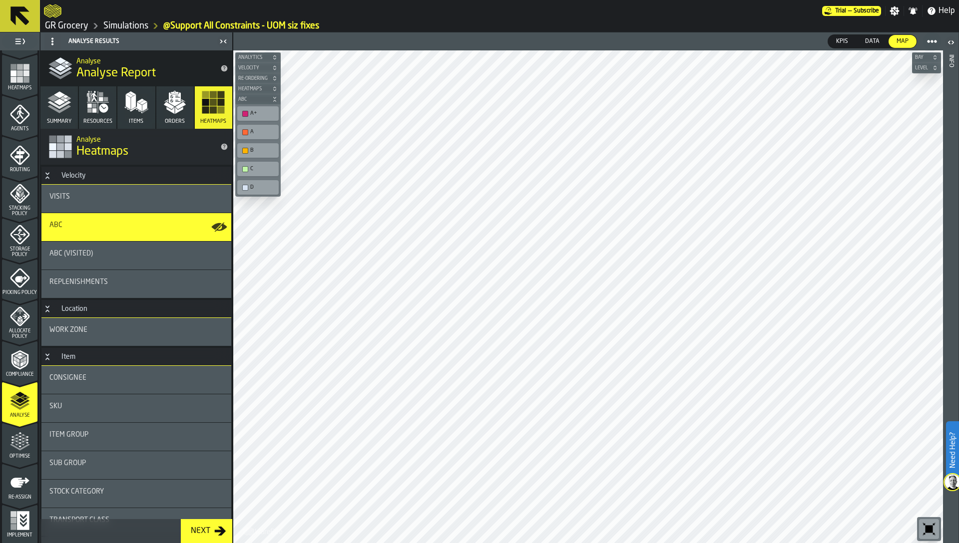
click at [26, 431] on div "Optimise" at bounding box center [19, 442] width 35 height 33
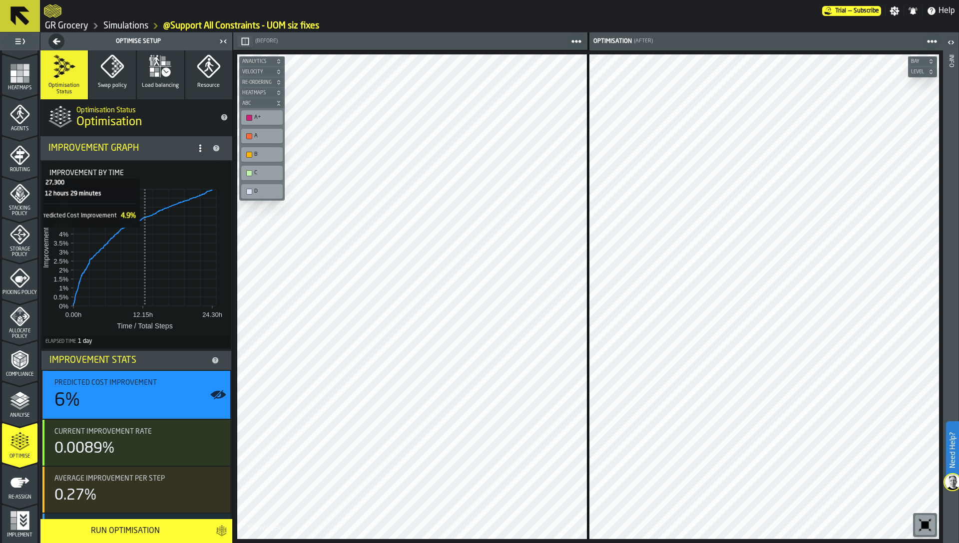
scroll to position [0, 0]
click at [56, 41] on icon "button-Optimise Setup" at bounding box center [56, 41] width 7 height 6
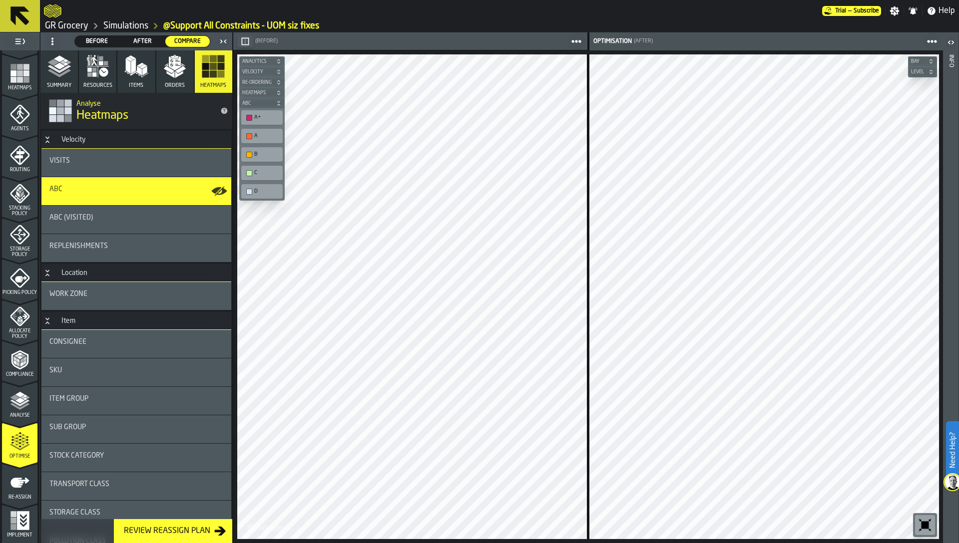
click at [133, 215] on div "ABC (Visited)" at bounding box center [136, 218] width 174 height 8
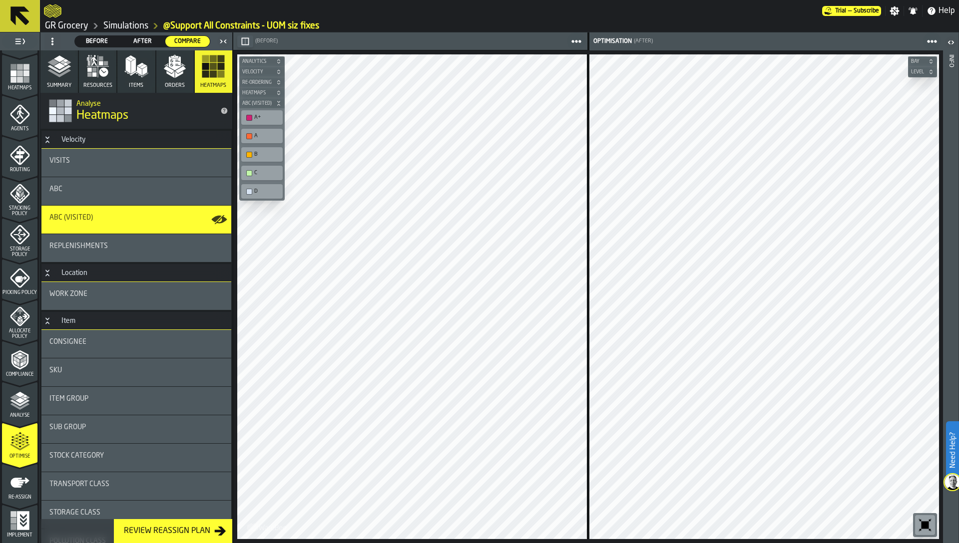
click at [139, 239] on div "Replenishments" at bounding box center [136, 248] width 190 height 28
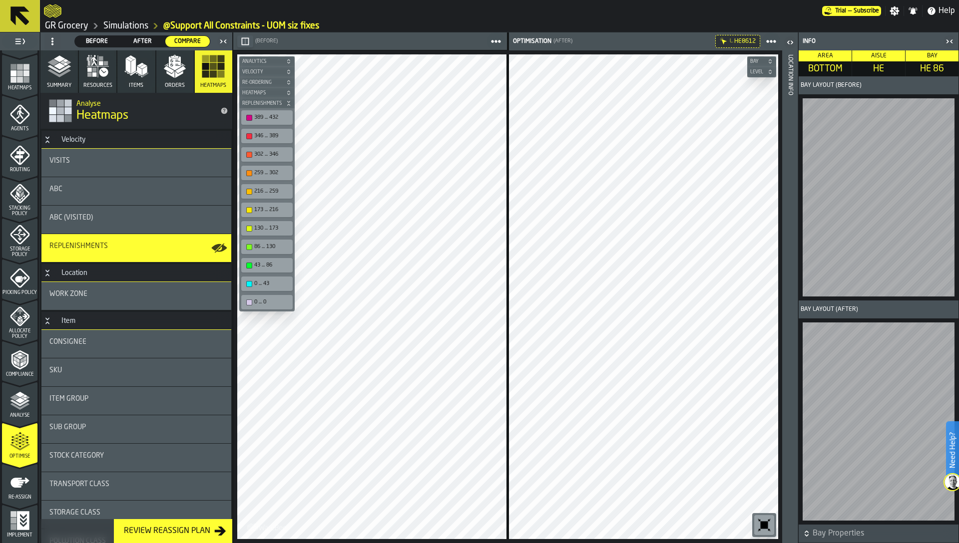
click at [10, 482] on icon "menu Re-assign" at bounding box center [19, 483] width 19 height 10
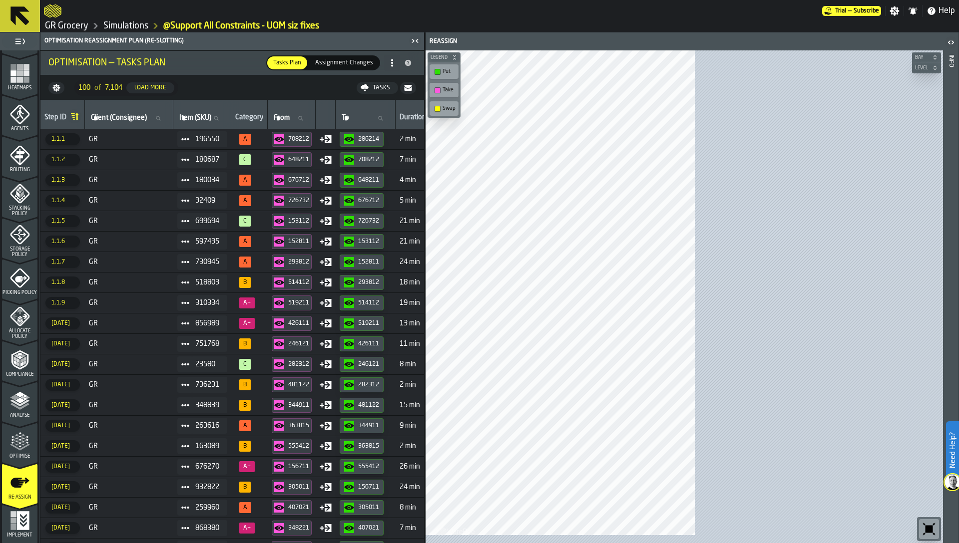
click at [16, 359] on polyline "menu Compliance" at bounding box center [17, 361] width 3 height 5
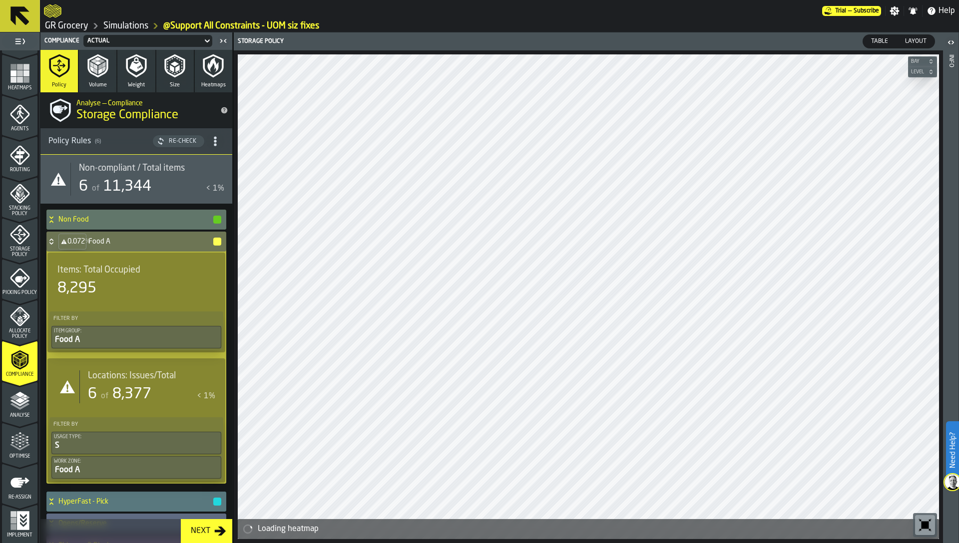
click at [176, 37] on div "Actual" at bounding box center [142, 40] width 111 height 7
click at [125, 83] on div "Optimisation" at bounding box center [113, 83] width 52 height 12
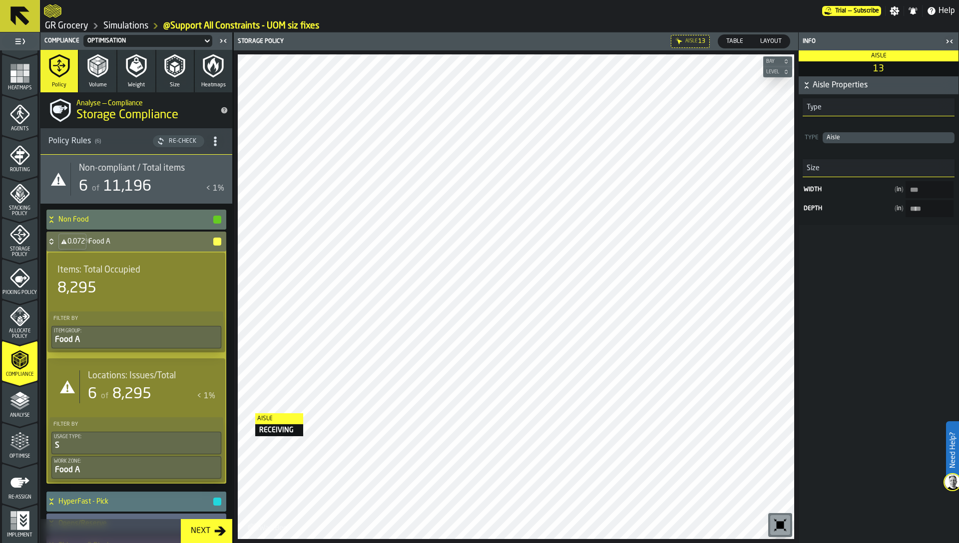
click at [10, 444] on icon "menu Optimise" at bounding box center [20, 447] width 20 height 6
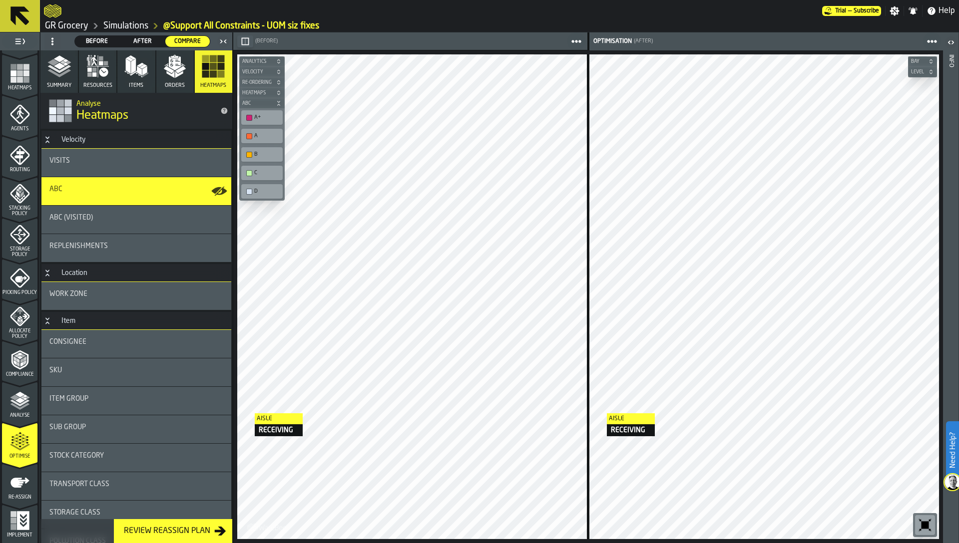
click at [69, 23] on link "GR Grocery" at bounding box center [66, 25] width 43 height 11
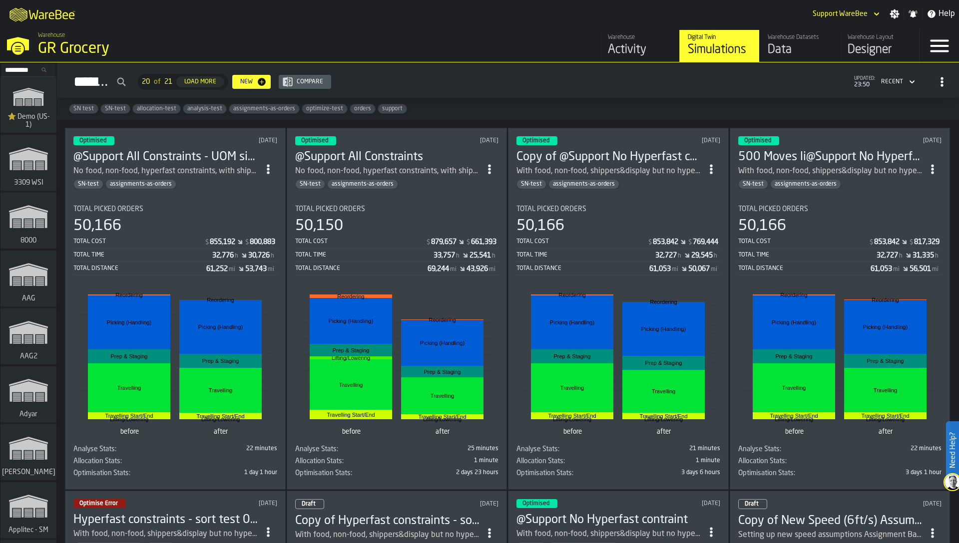
click at [271, 164] on icon "ItemListCard-DashboardItemContainer" at bounding box center [268, 169] width 10 height 10
click at [436, 92] on div "Simulations 20 of 21 Load More New Compare updated: 23:50 Recent" at bounding box center [508, 81] width 886 height 23
click at [266, 165] on icon "ItemListCard-DashboardItemContainer" at bounding box center [268, 169] width 10 height 10
click at [244, 232] on div "Duplicate" at bounding box center [247, 234] width 52 height 12
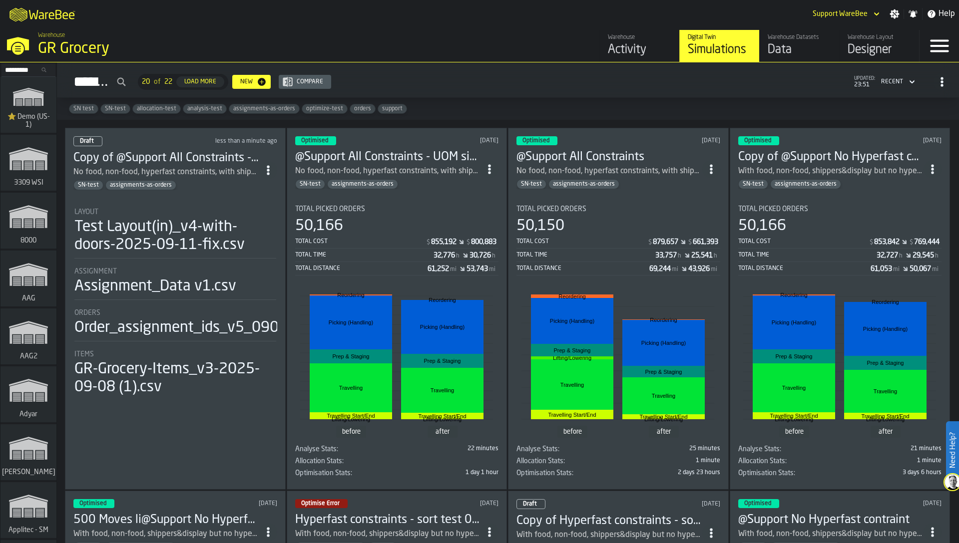
click at [209, 305] on li "Layout Test Layout(in)_v4-with-doors-2025-09-11-fix.csv Assignment Assignment_D…" at bounding box center [175, 298] width 204 height 198
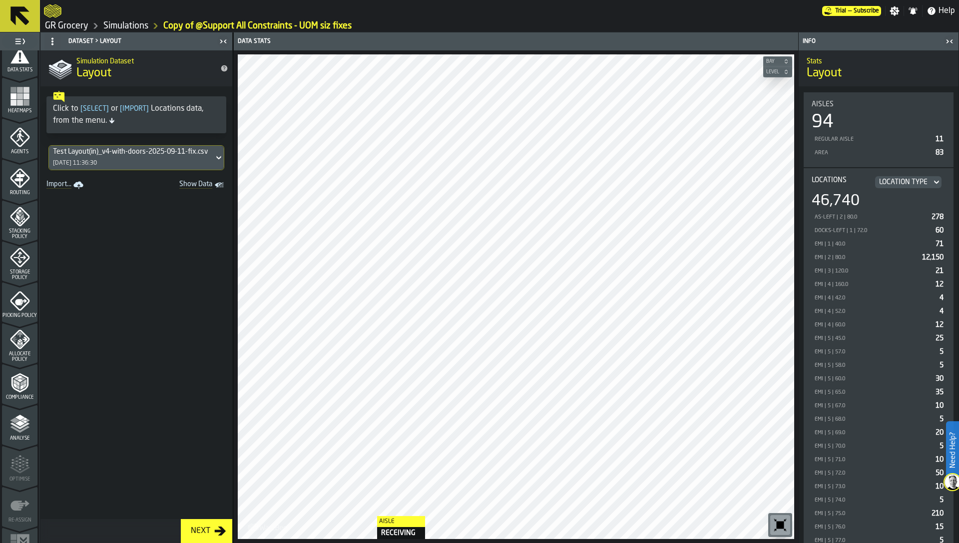
scroll to position [245, 0]
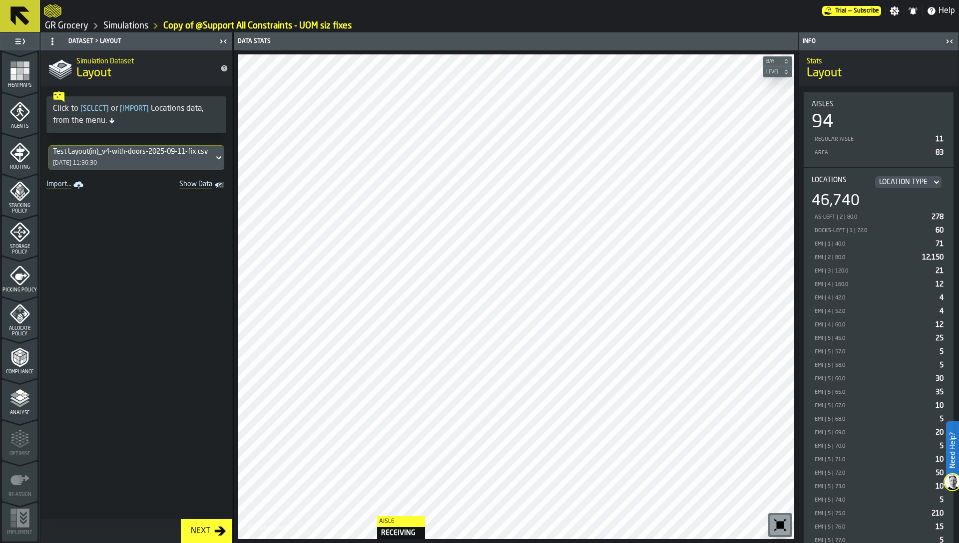
click at [20, 403] on icon "menu Analyse" at bounding box center [20, 399] width 20 height 20
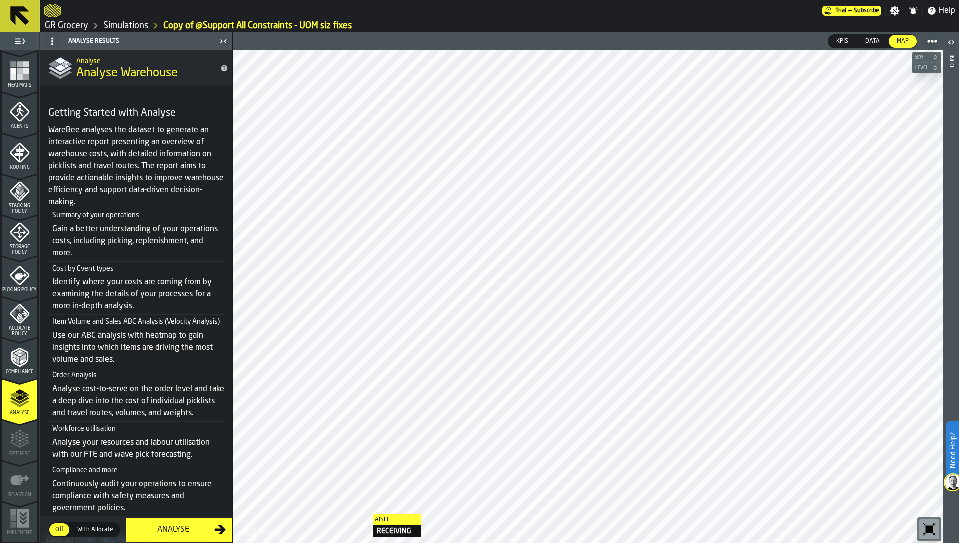
click at [166, 528] on div "Analyse" at bounding box center [173, 530] width 82 height 12
